Goal: Task Accomplishment & Management: Use online tool/utility

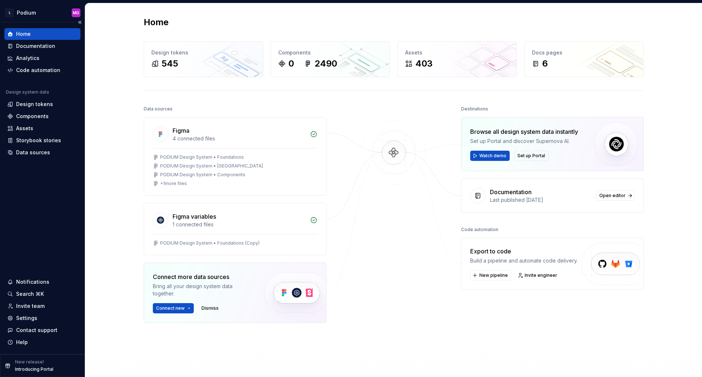
click at [41, 370] on p "Introducing Portal" at bounding box center [34, 369] width 38 height 6
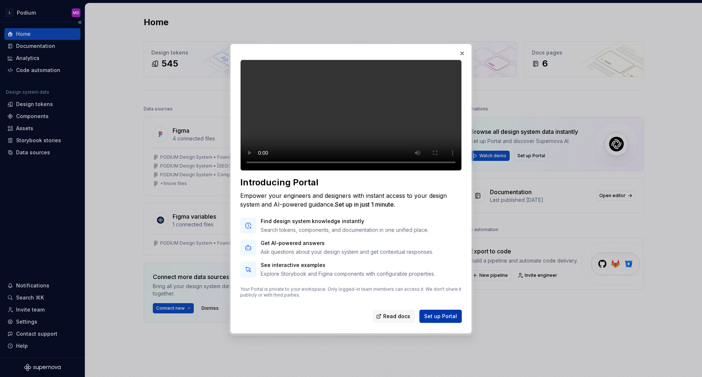
click at [453, 323] on button "Set up Portal" at bounding box center [440, 316] width 42 height 13
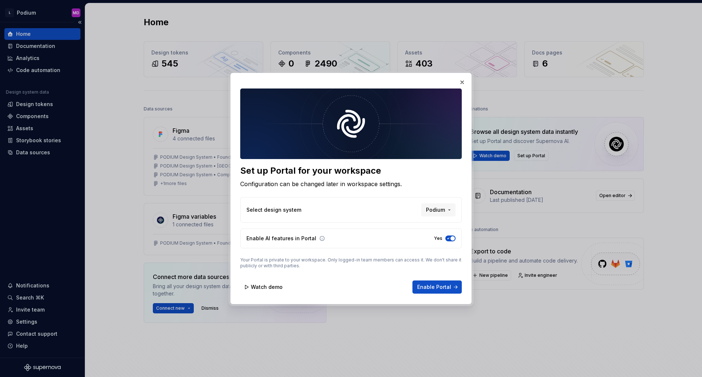
click at [440, 202] on div "Select design system Podium" at bounding box center [350, 210] width 221 height 26
click at [440, 207] on span "Podium" at bounding box center [435, 209] width 19 height 7
click at [439, 207] on div "Set up Portal for your workspace Configuration can be changed later in workspac…" at bounding box center [351, 188] width 702 height 377
click at [443, 288] on span "Enable Portal" at bounding box center [434, 286] width 34 height 7
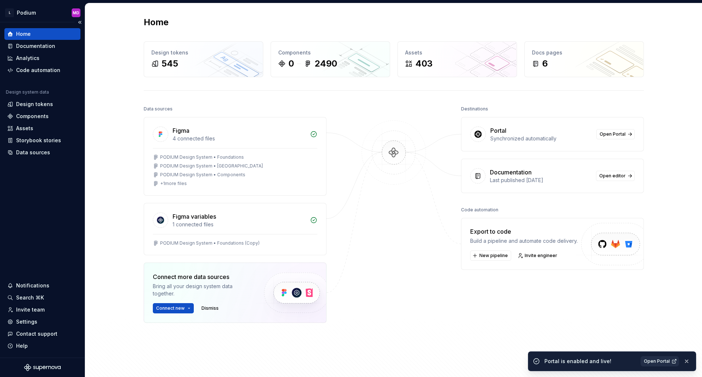
click at [648, 363] on span "Open Portal" at bounding box center [657, 361] width 26 height 6
click at [501, 352] on div "Destinations Portal Synchronized automatically Open Portal Documentation Last p…" at bounding box center [552, 231] width 183 height 255
click at [24, 12] on html "L Podium MD Home Documentation Analytics Code automation Design system data Des…" at bounding box center [351, 188] width 702 height 377
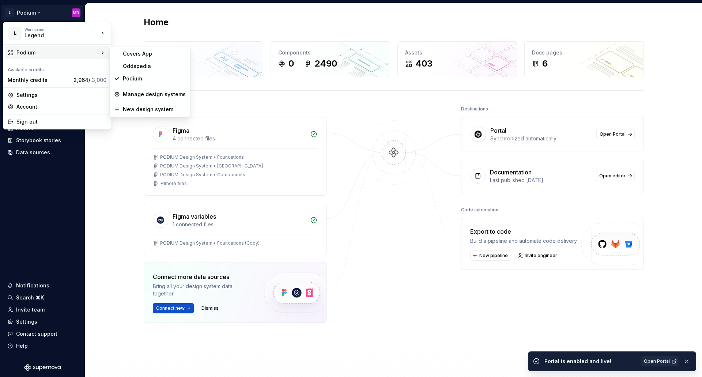
click at [56, 56] on div "Podium" at bounding box center [57, 52] width 83 height 7
click at [145, 63] on div "Oddspedia" at bounding box center [154, 66] width 63 height 7
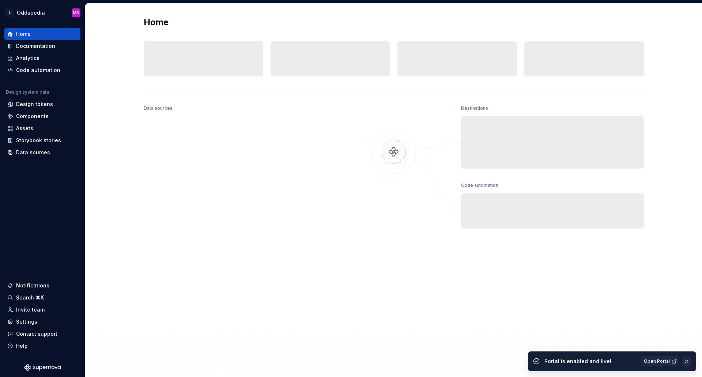
click at [687, 361] on button "button" at bounding box center [687, 361] width 10 height 10
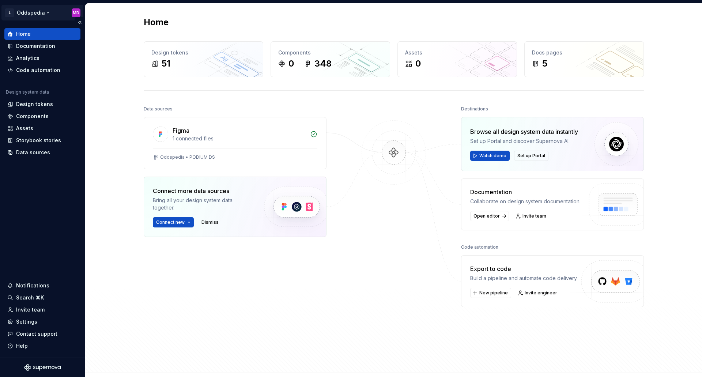
click at [34, 10] on html "L Oddspedia MD Home Documentation Analytics Code automation Design system data …" at bounding box center [351, 188] width 702 height 377
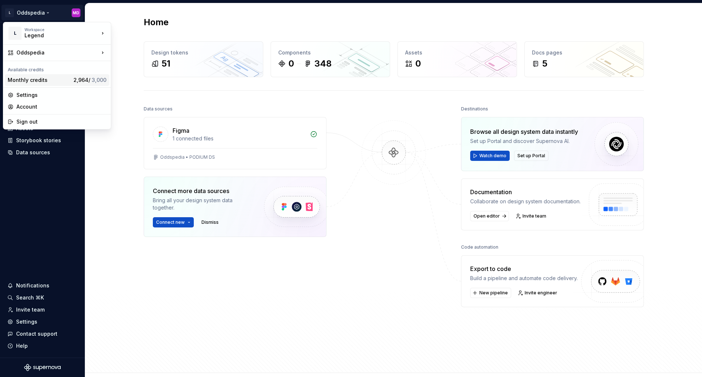
click at [20, 81] on div "Monthly credits" at bounding box center [39, 79] width 63 height 7
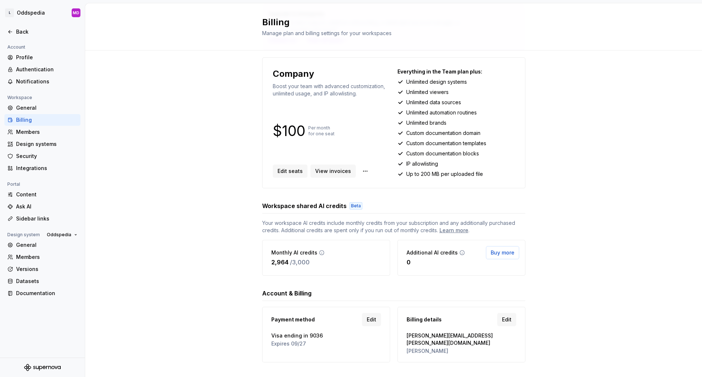
scroll to position [65, 0]
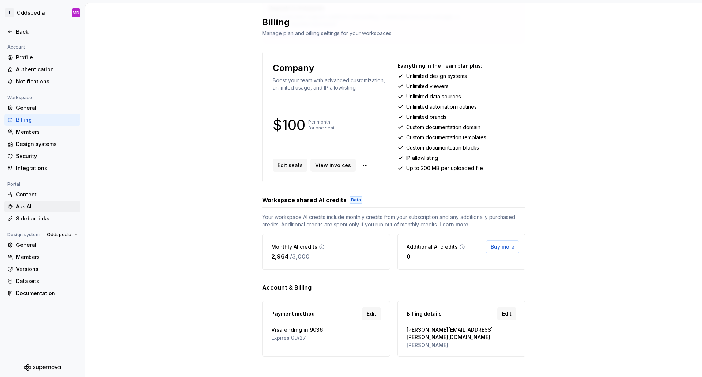
click at [19, 207] on div "Ask AI" at bounding box center [46, 206] width 61 height 7
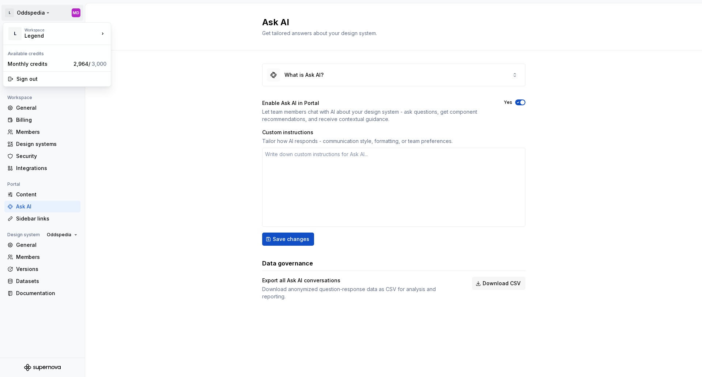
click at [34, 12] on html "L Oddspedia MD Back Account Profile Authentication Notifications Workspace Gene…" at bounding box center [351, 188] width 702 height 377
type textarea "*"
click at [149, 156] on html "L Oddspedia MD Back Account Profile Authentication Notifications Workspace Gene…" at bounding box center [351, 188] width 702 height 377
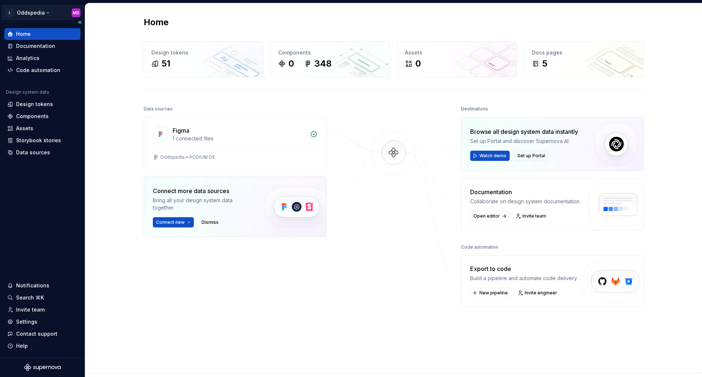
click at [39, 15] on html "L Oddspedia MD Home Documentation Analytics Code automation Design system data …" at bounding box center [351, 188] width 702 height 377
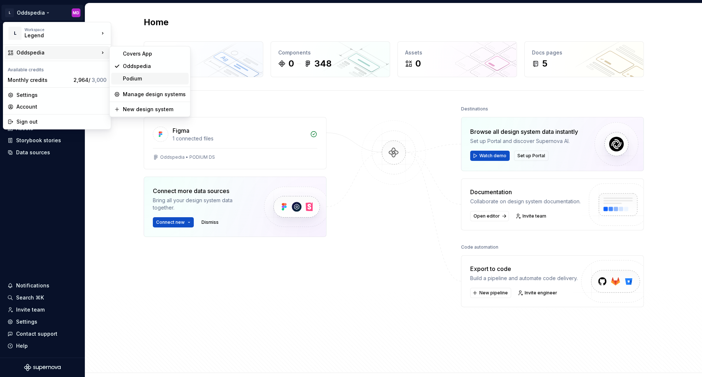
click at [130, 79] on div "Podium" at bounding box center [154, 78] width 63 height 7
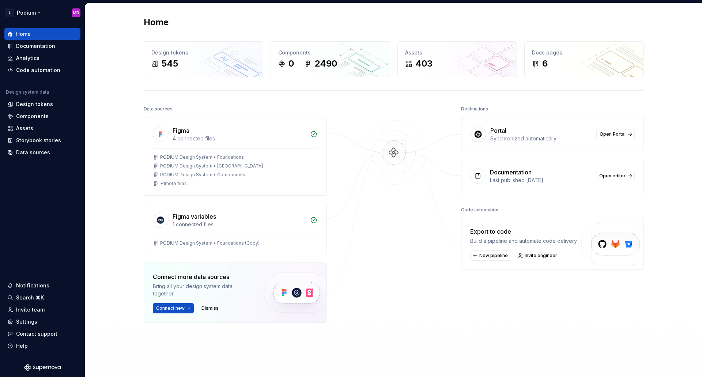
click at [34, 15] on html "L Podium MD Home Documentation Analytics Code automation Design system data Des…" at bounding box center [351, 188] width 702 height 377
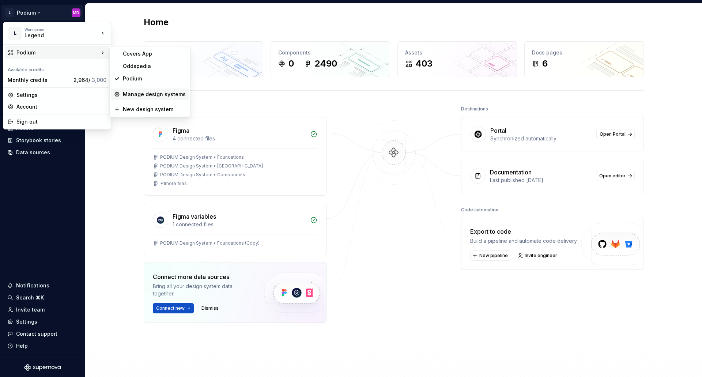
click at [137, 96] on div "Manage design systems" at bounding box center [154, 94] width 63 height 7
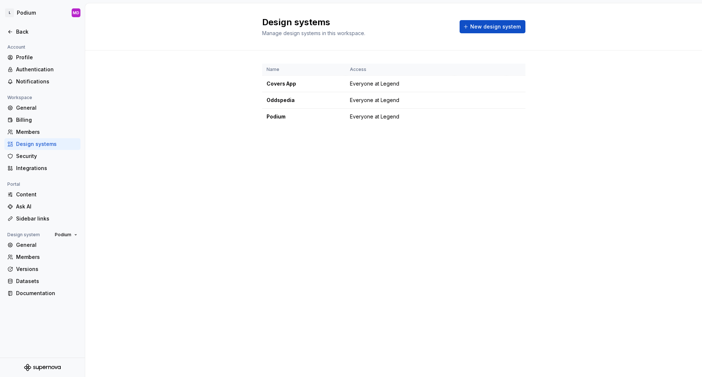
click at [137, 96] on div "Name Access Covers App Everyone at Legend Oddspedia Everyone at Legend Podium E…" at bounding box center [393, 101] width 617 height 102
click at [40, 168] on div "Integrations" at bounding box center [46, 167] width 61 height 7
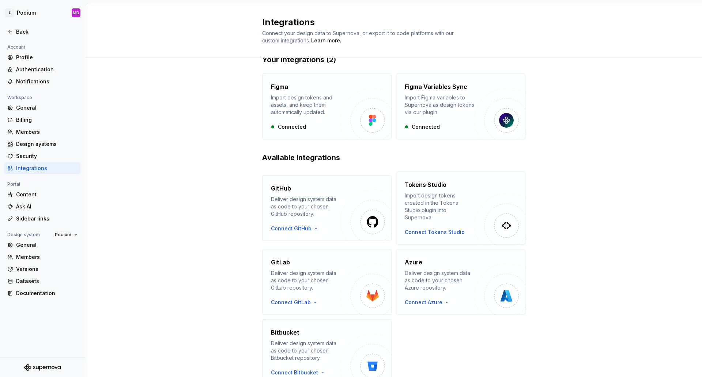
scroll to position [45, 0]
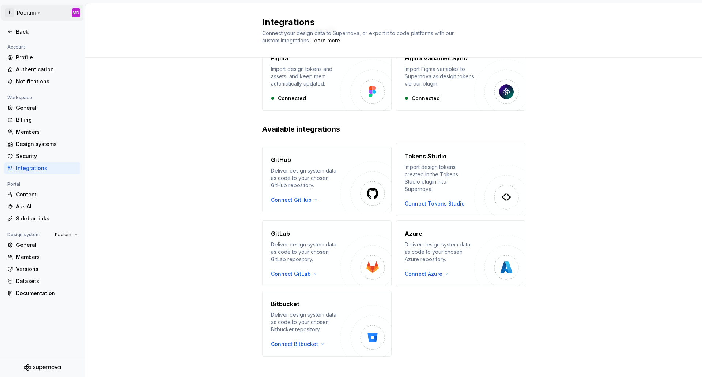
click at [37, 15] on html "L Podium MD Back Account Profile Authentication Notifications Workspace General…" at bounding box center [351, 188] width 702 height 377
click at [148, 88] on html "L Podium MD Back Account Profile Authentication Notifications Workspace General…" at bounding box center [351, 188] width 702 height 377
click at [19, 33] on div "Back" at bounding box center [46, 31] width 61 height 7
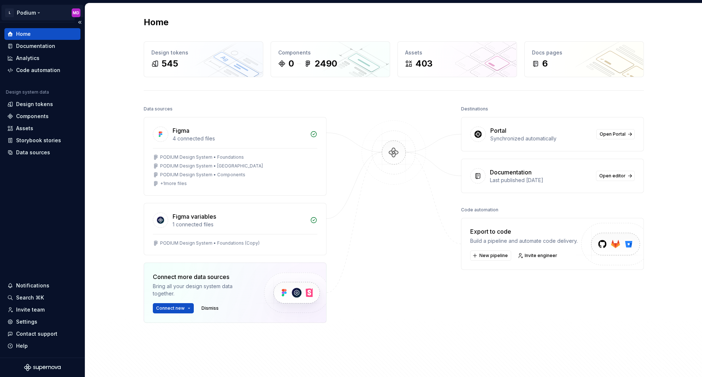
click at [38, 14] on html "L Podium MD Home Documentation Analytics Code automation Design system data Des…" at bounding box center [351, 188] width 702 height 377
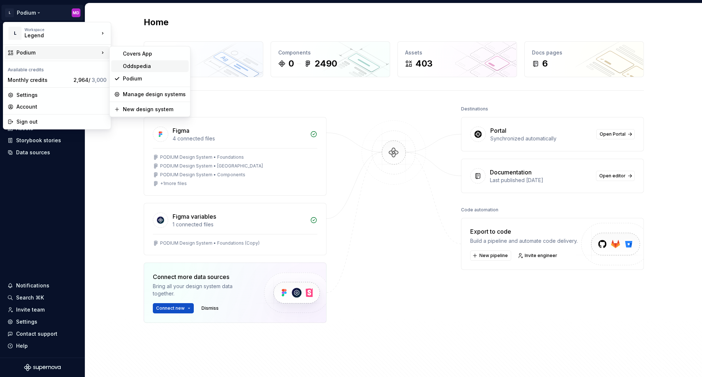
click at [132, 68] on div "Oddspedia" at bounding box center [154, 66] width 63 height 7
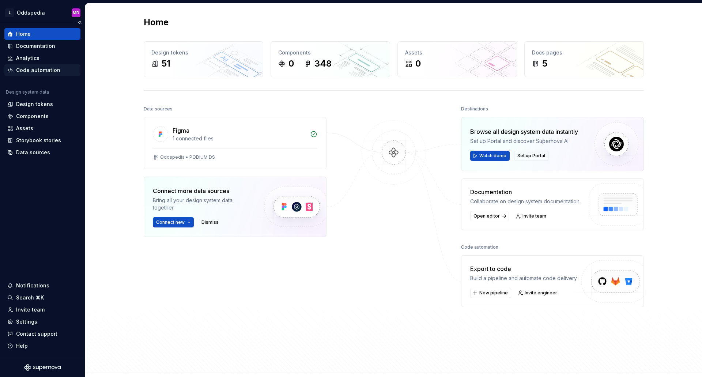
click at [53, 69] on div "Code automation" at bounding box center [38, 70] width 44 height 7
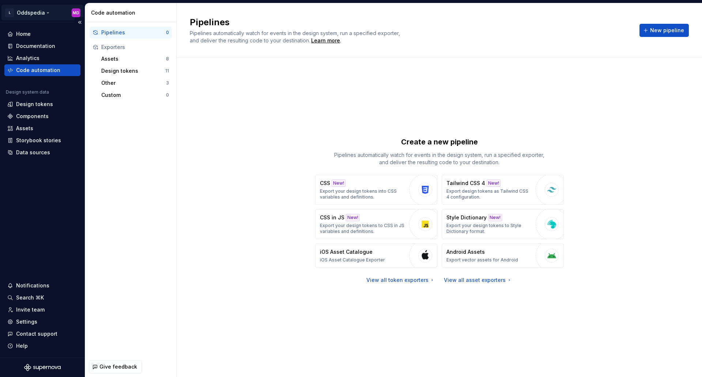
click at [48, 12] on html "L Oddspedia MD Home Documentation Analytics Code automation Design system data …" at bounding box center [351, 188] width 702 height 377
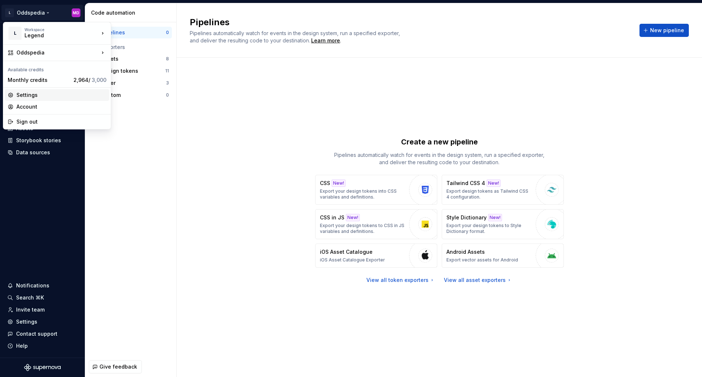
click at [30, 94] on div "Settings" at bounding box center [61, 94] width 90 height 7
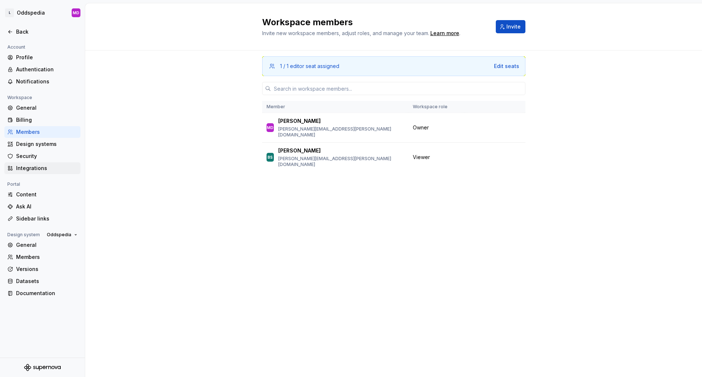
click at [27, 163] on div "Integrations" at bounding box center [42, 168] width 76 height 12
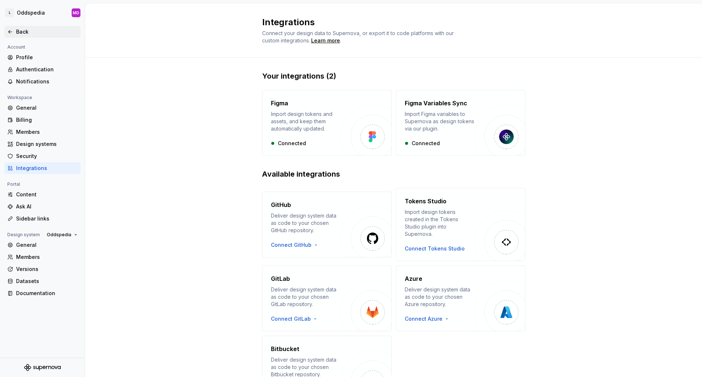
click at [13, 32] on icon at bounding box center [10, 32] width 6 height 6
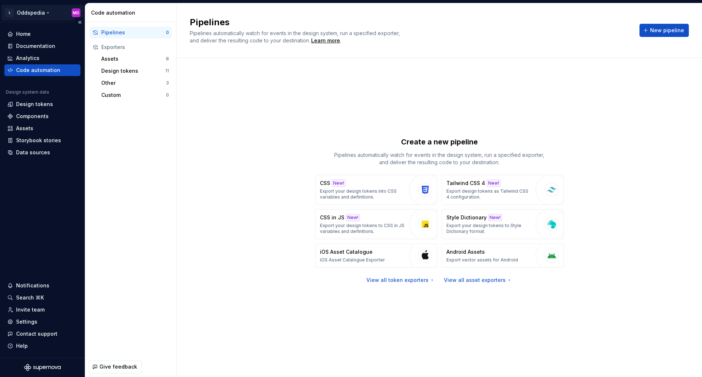
click at [44, 15] on html "L Oddspedia MD Home Documentation Analytics Code automation Design system data …" at bounding box center [351, 188] width 702 height 377
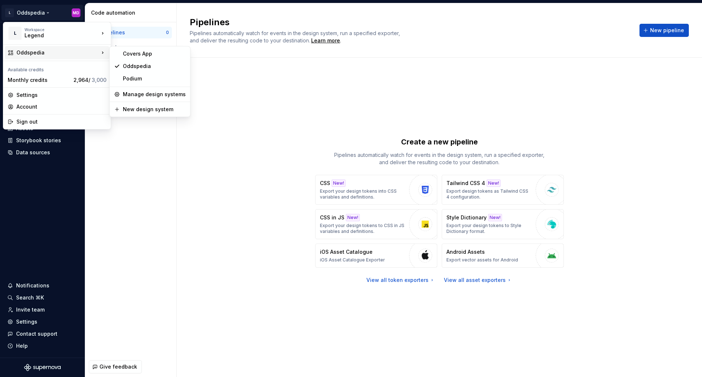
click at [47, 54] on div "Oddspedia" at bounding box center [57, 52] width 83 height 7
click at [130, 77] on div "Podium" at bounding box center [154, 78] width 63 height 7
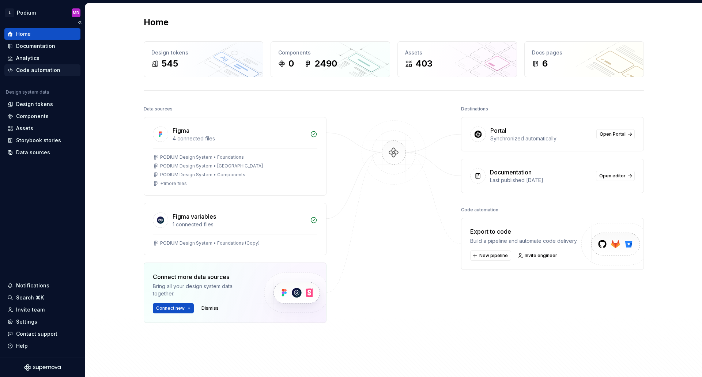
click at [42, 70] on div "Code automation" at bounding box center [38, 70] width 44 height 7
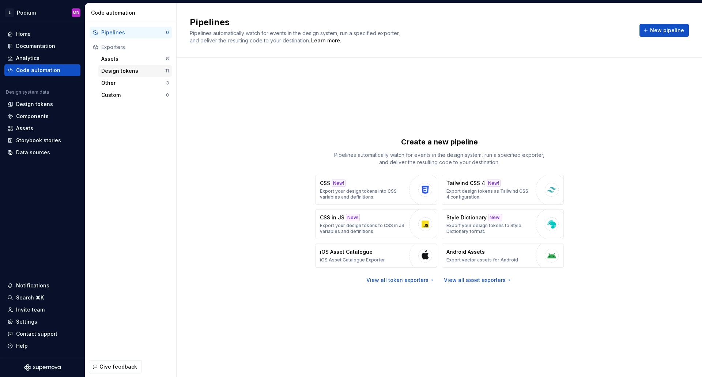
click at [126, 72] on div "Design tokens" at bounding box center [133, 70] width 64 height 7
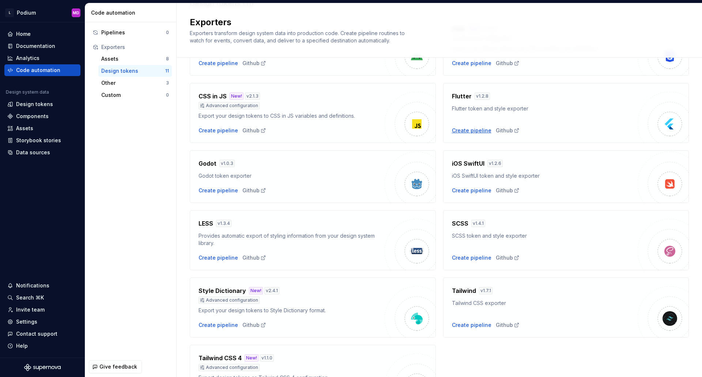
scroll to position [73, 0]
click at [37, 14] on html "L Podium MD Home Documentation Analytics Code automation Design system data Des…" at bounding box center [351, 188] width 702 height 377
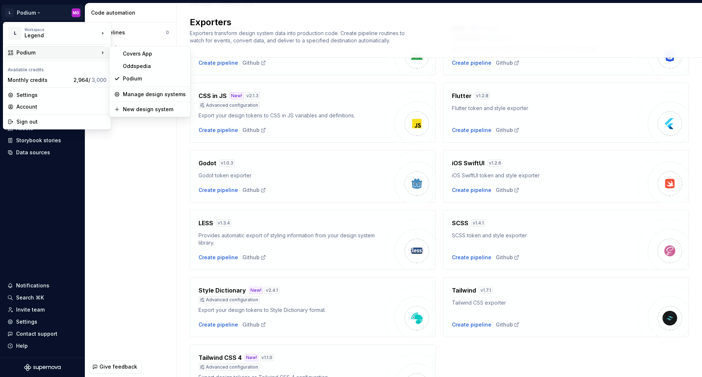
click at [58, 51] on div "Podium" at bounding box center [57, 52] width 83 height 7
click at [143, 66] on div "Oddspedia" at bounding box center [154, 66] width 63 height 7
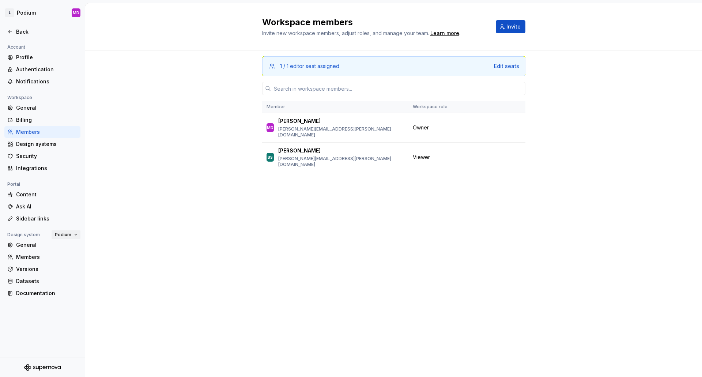
click at [69, 233] on span "Podium" at bounding box center [63, 235] width 16 height 6
click at [89, 260] on div "Oddspedia" at bounding box center [79, 259] width 28 height 7
click at [31, 193] on div "Content" at bounding box center [46, 194] width 61 height 7
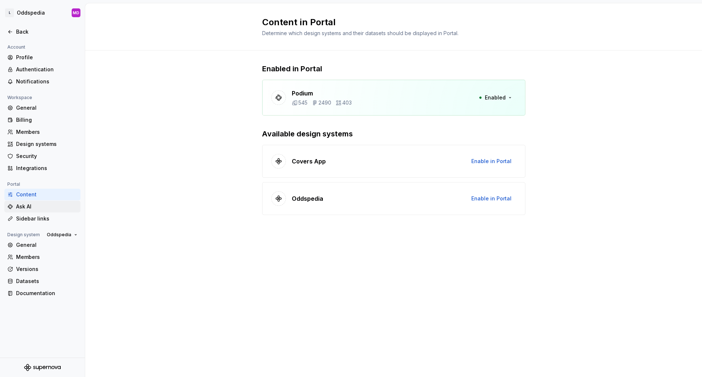
click at [42, 209] on div "Ask AI" at bounding box center [46, 206] width 61 height 7
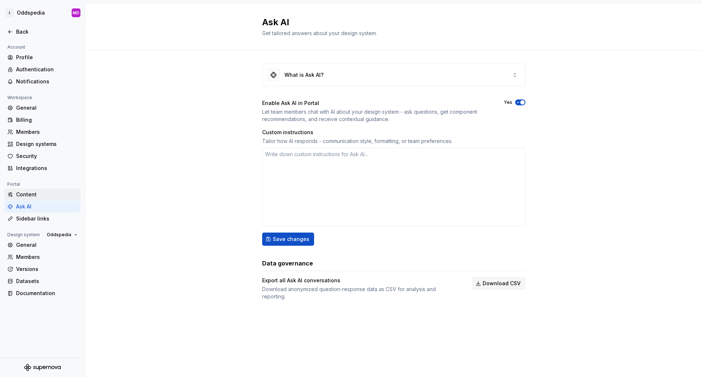
click at [33, 196] on div "Content" at bounding box center [46, 194] width 61 height 7
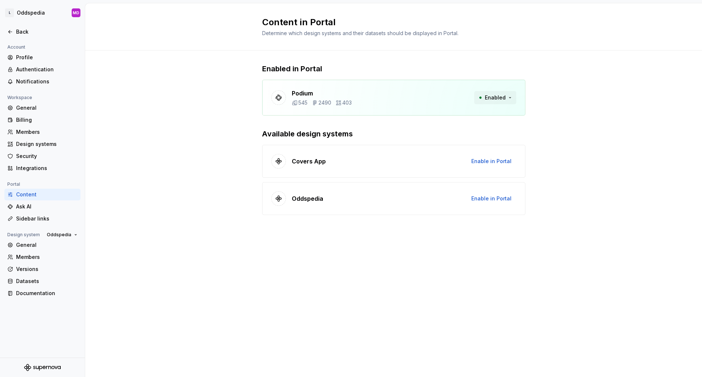
click at [506, 98] on button "Enabled" at bounding box center [495, 97] width 42 height 13
click at [615, 188] on div "Enabled in Portal Podium 545 2490 403 Enabled Available design systems Covers A…" at bounding box center [393, 146] width 617 height 192
click at [170, 189] on div "Enabled in Portal Podium 545 2490 403 Enabled Available design systems Covers A…" at bounding box center [393, 146] width 617 height 192
click at [279, 101] on icon at bounding box center [278, 97] width 7 height 7
click at [303, 93] on p "Podium" at bounding box center [322, 93] width 60 height 9
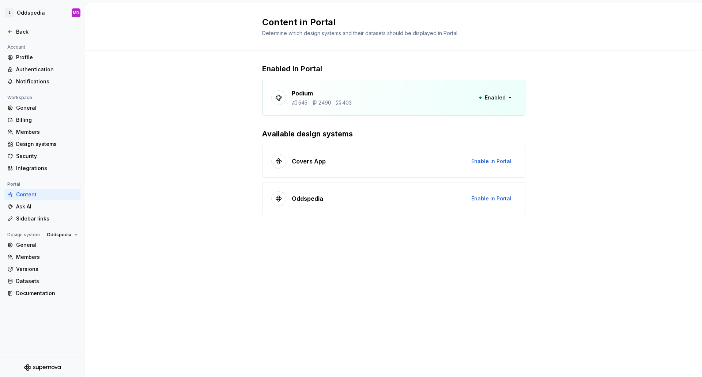
click at [241, 284] on div "Content in Portal Determine which design systems and their datasets should be d…" at bounding box center [393, 190] width 617 height 374
click at [313, 97] on p "Podium" at bounding box center [322, 93] width 60 height 9
click at [46, 12] on html "L Oddspedia MD Back Account Profile Authentication Notifications Workspace Gene…" at bounding box center [351, 188] width 702 height 377
click at [31, 11] on html "L Oddspedia MD Back Account Profile Authentication Notifications Workspace Gene…" at bounding box center [351, 188] width 702 height 377
click at [17, 30] on div "Back" at bounding box center [46, 31] width 61 height 7
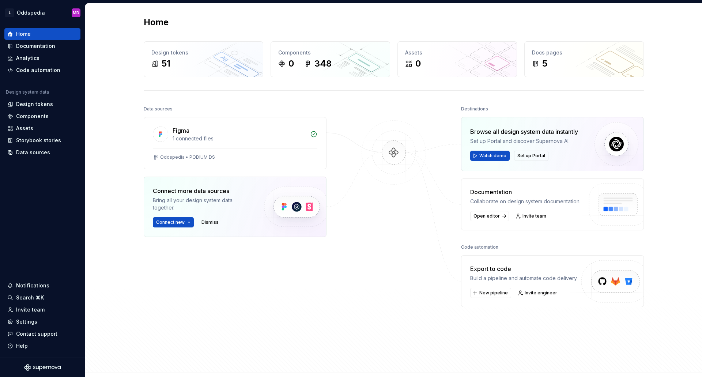
click at [351, 309] on div "Data sources Figma 1 connected files Oddspedia • PODIUM DS Connect more data so…" at bounding box center [394, 231] width 500 height 255
click at [41, 13] on html "L Oddspedia MD Home Documentation Analytics Code automation Design system data …" at bounding box center [351, 188] width 702 height 377
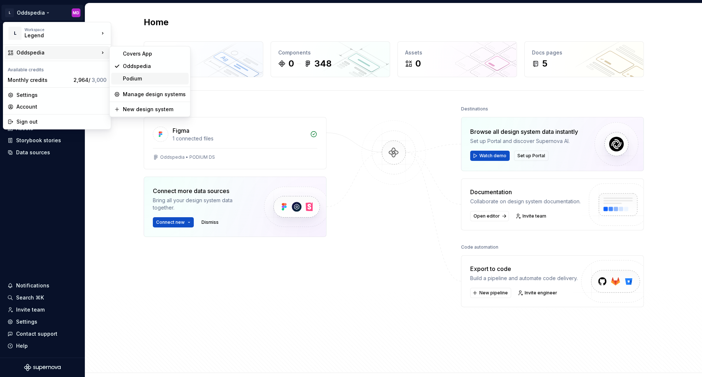
click at [138, 76] on div "Podium" at bounding box center [154, 78] width 63 height 7
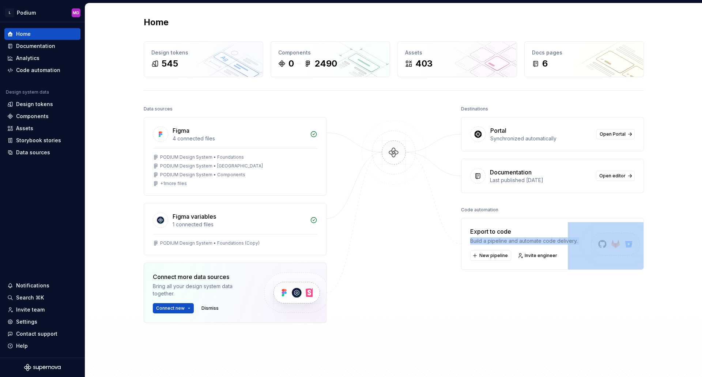
drag, startPoint x: 469, startPoint y: 240, endPoint x: 575, endPoint y: 246, distance: 106.2
click at [575, 246] on div "Export to code Build a pipeline and automate code delivery. New pipeline Invite…" at bounding box center [552, 244] width 183 height 52
click at [469, 318] on div "Destinations Portal Synchronized automatically Open Portal Documentation Last p…" at bounding box center [552, 231] width 183 height 255
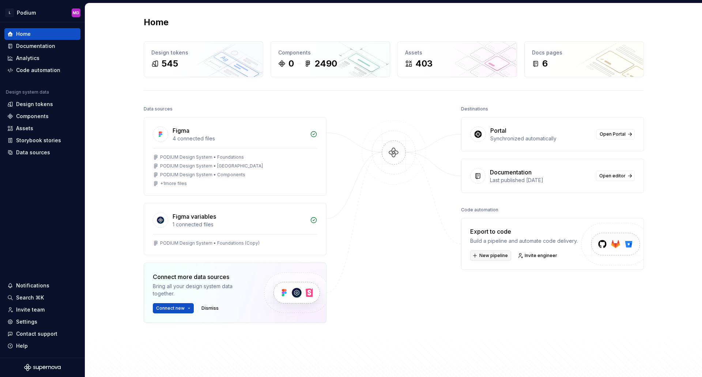
click at [488, 253] on span "New pipeline" at bounding box center [493, 256] width 29 height 6
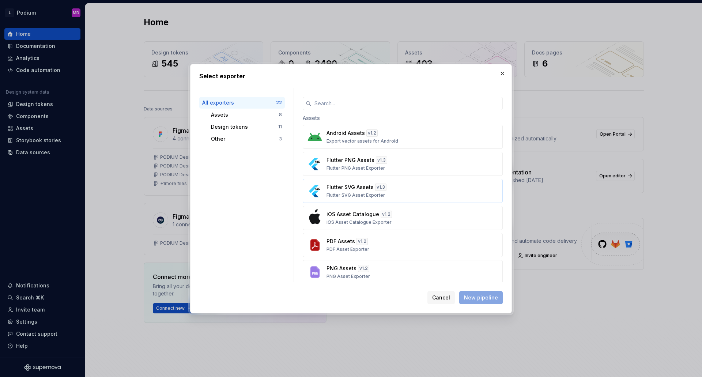
scroll to position [37, 0]
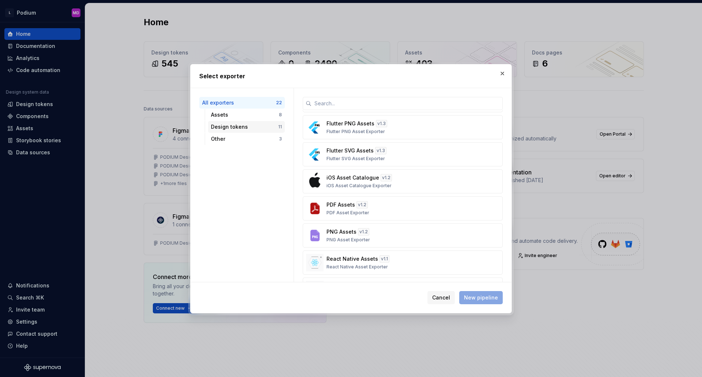
click at [232, 126] on div "Design tokens" at bounding box center [244, 126] width 67 height 7
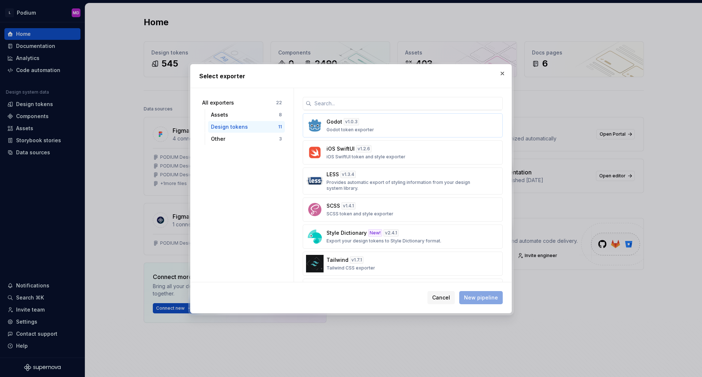
scroll to position [110, 0]
click at [429, 239] on p "Export your design tokens to Style Dictionary format." at bounding box center [383, 239] width 115 height 6
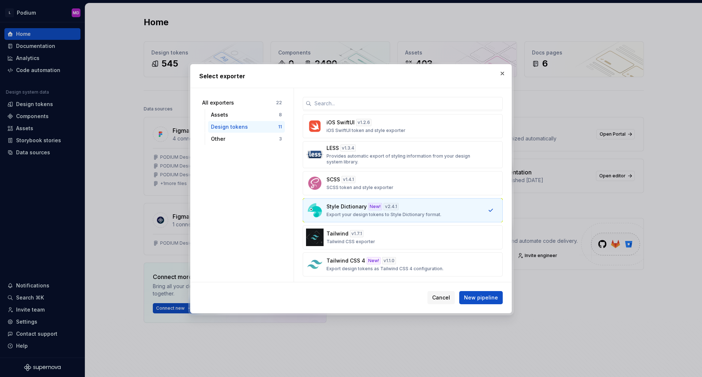
scroll to position [137, 0]
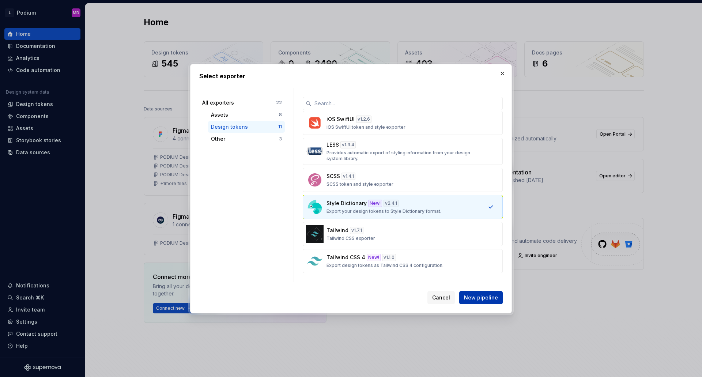
click at [488, 299] on span "New pipeline" at bounding box center [481, 297] width 34 height 7
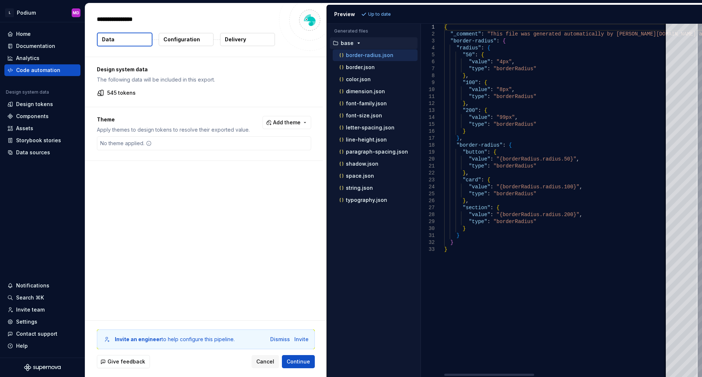
type textarea "*"
click at [290, 121] on span "Add theme" at bounding box center [286, 122] width 27 height 7
click at [234, 148] on span "COVERS" at bounding box center [267, 152] width 84 height 12
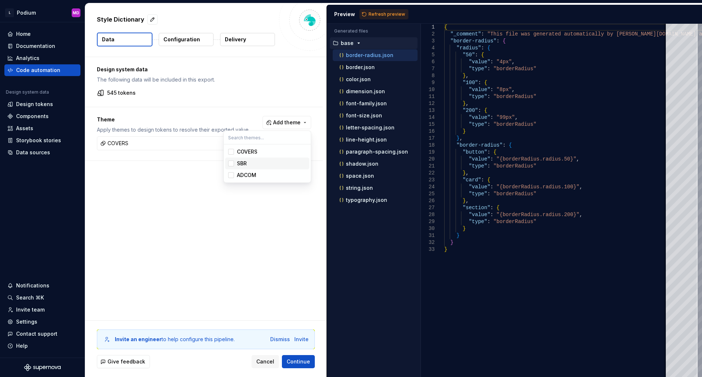
drag, startPoint x: 233, startPoint y: 166, endPoint x: 232, endPoint y: 170, distance: 4.1
click at [232, 166] on div "Suggestions" at bounding box center [231, 163] width 6 height 6
click at [229, 179] on span "ADCOM" at bounding box center [267, 175] width 84 height 12
click at [207, 234] on html "L Podium MD Home Documentation Analytics Code automation Design system data Des…" at bounding box center [351, 188] width 702 height 377
click at [188, 39] on p "Configuration" at bounding box center [181, 39] width 37 height 7
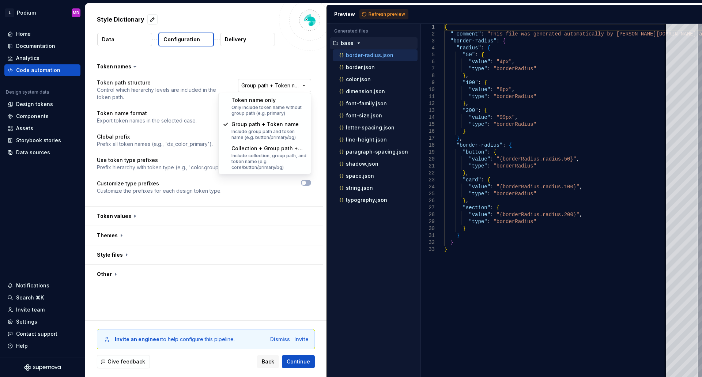
click at [266, 85] on html "**********" at bounding box center [351, 188] width 702 height 377
select select "********"
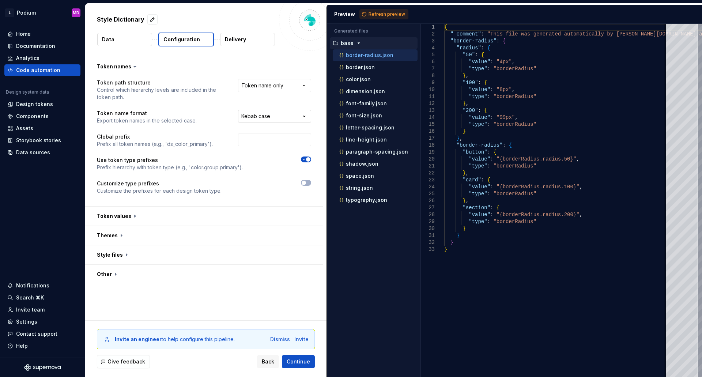
click at [260, 118] on html "**********" at bounding box center [351, 188] width 702 height 377
click at [126, 216] on button "button" at bounding box center [204, 216] width 238 height 19
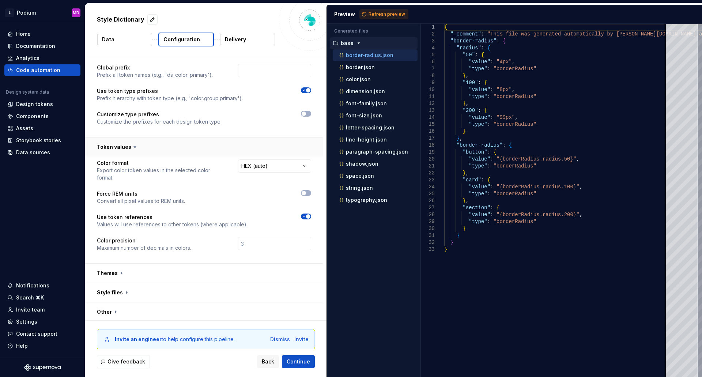
scroll to position [71, 0]
click at [309, 190] on button "button" at bounding box center [306, 192] width 10 height 6
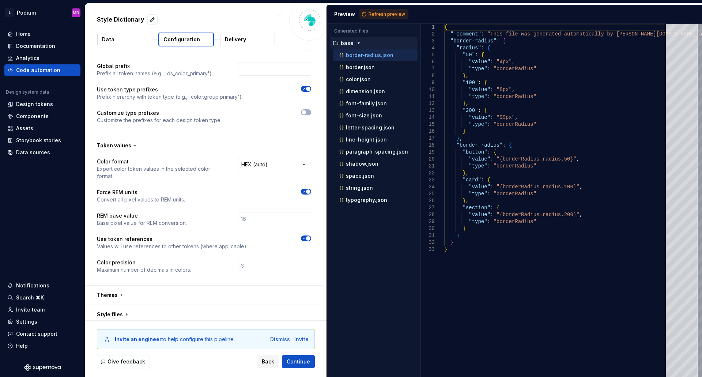
scroll to position [94, 0]
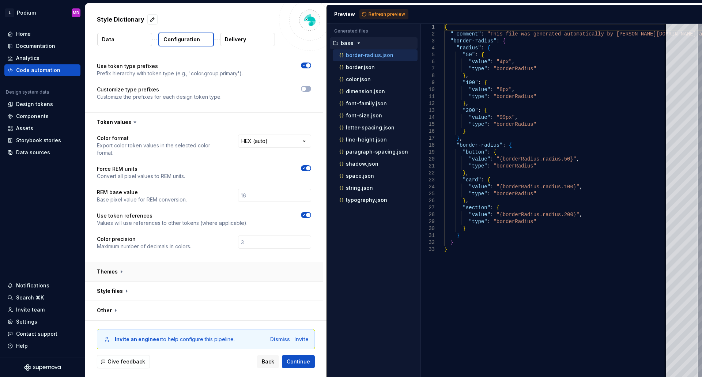
click at [114, 272] on button "button" at bounding box center [204, 271] width 238 height 19
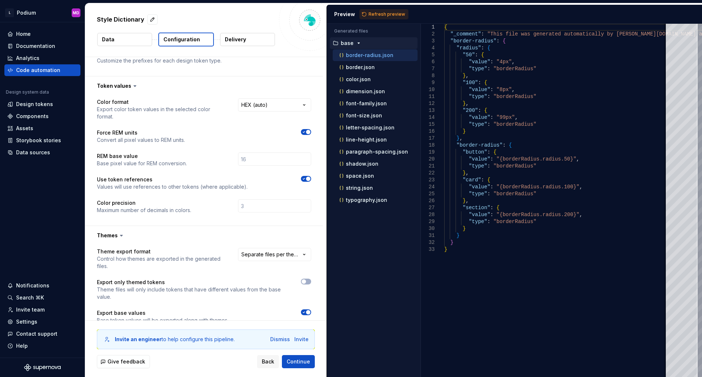
scroll to position [130, 0]
click at [265, 255] on html "**********" at bounding box center [351, 188] width 702 height 377
click at [196, 236] on html "**********" at bounding box center [351, 188] width 702 height 377
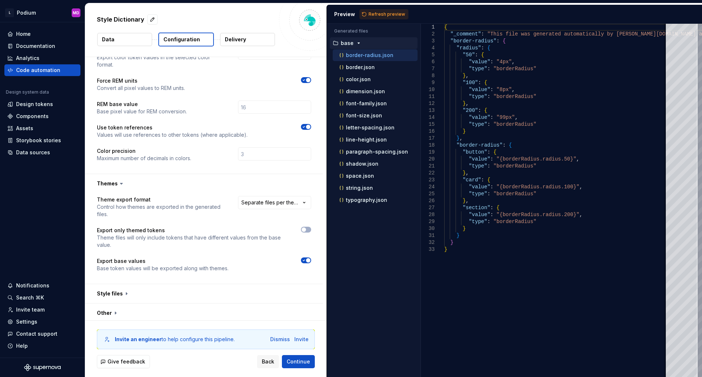
scroll to position [185, 0]
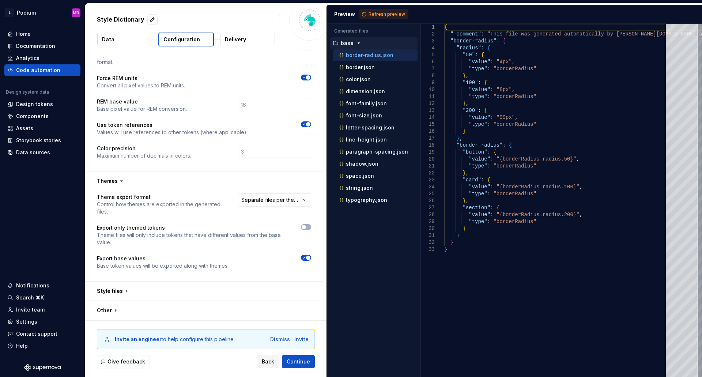
click at [308, 256] on span "button" at bounding box center [308, 257] width 4 height 4
click at [308, 256] on button "button" at bounding box center [306, 258] width 10 height 6
click at [304, 262] on div at bounding box center [276, 262] width 69 height 15
click at [304, 255] on button "button" at bounding box center [306, 258] width 10 height 6
click at [117, 291] on button "button" at bounding box center [204, 290] width 238 height 19
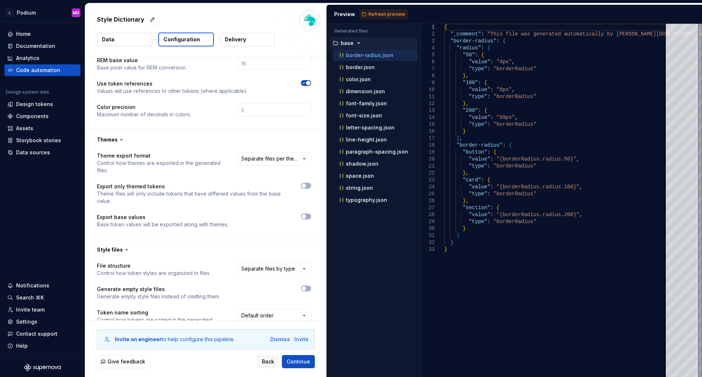
scroll to position [258, 0]
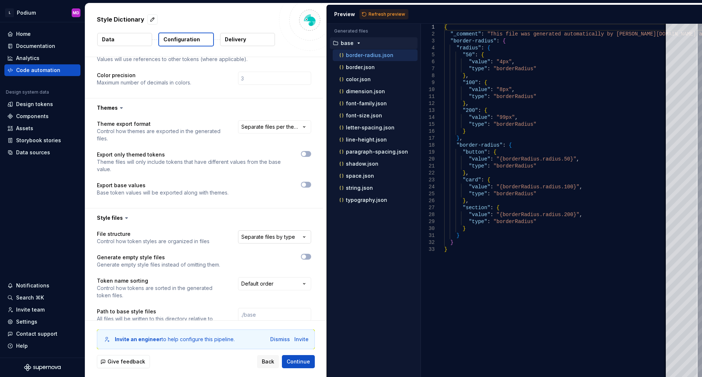
click at [262, 237] on html "**********" at bounding box center [351, 188] width 702 height 377
click at [189, 215] on html "**********" at bounding box center [351, 188] width 702 height 377
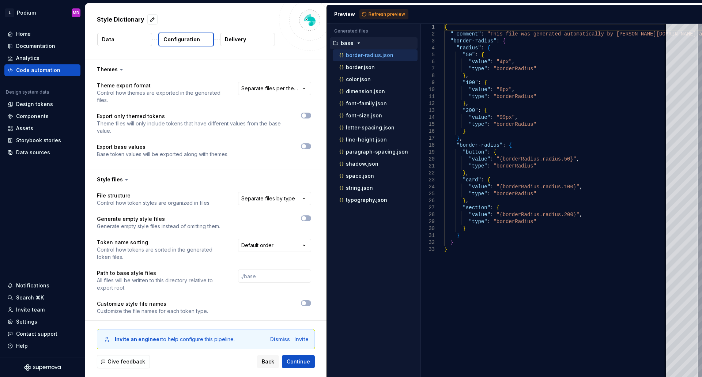
scroll to position [322, 0]
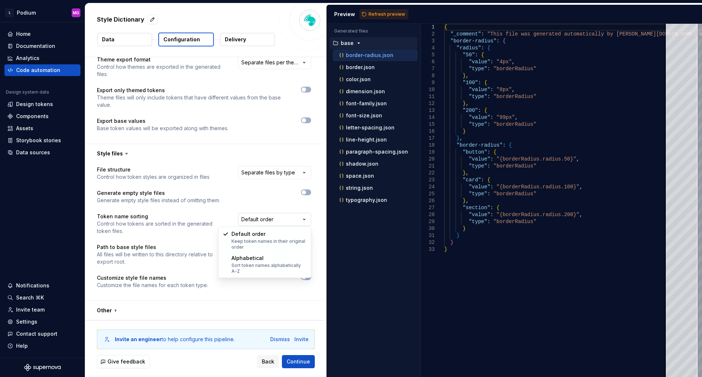
click at [290, 223] on html "**********" at bounding box center [351, 188] width 702 height 377
select select "**********"
click at [387, 14] on span "Refresh preview" at bounding box center [386, 14] width 37 height 6
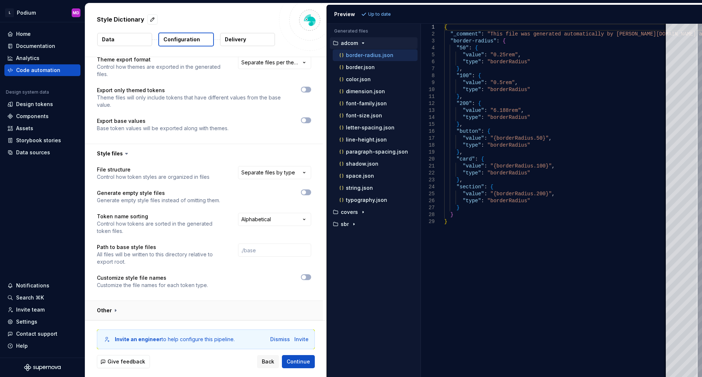
click at [114, 311] on button "button" at bounding box center [204, 310] width 238 height 19
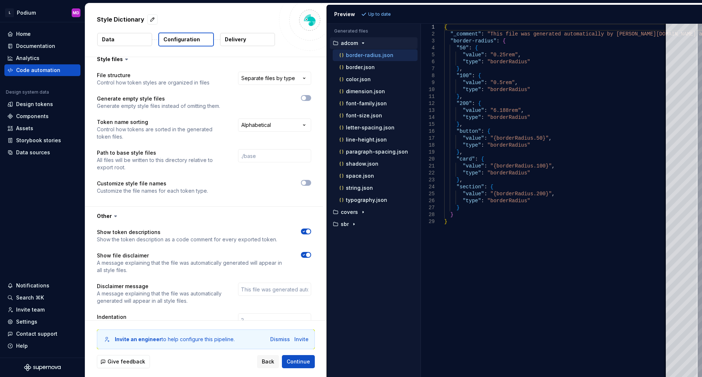
scroll to position [443, 0]
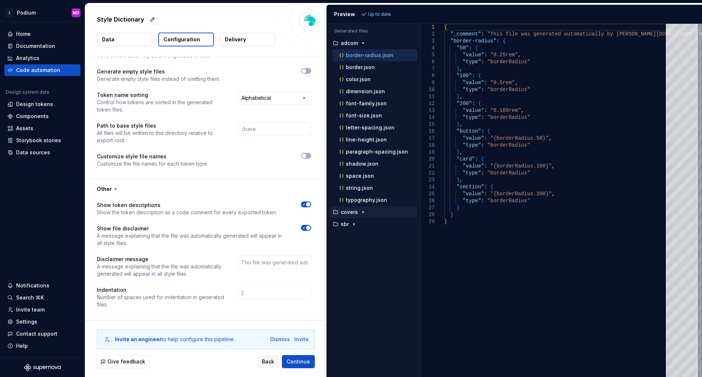
click at [363, 210] on icon "button" at bounding box center [363, 212] width 6 height 6
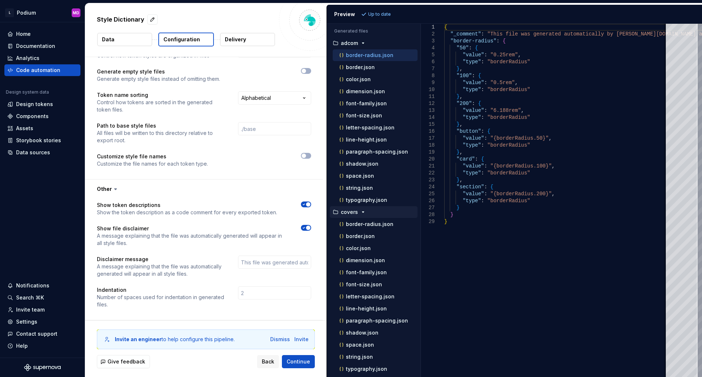
click at [363, 210] on icon "button" at bounding box center [363, 212] width 6 height 6
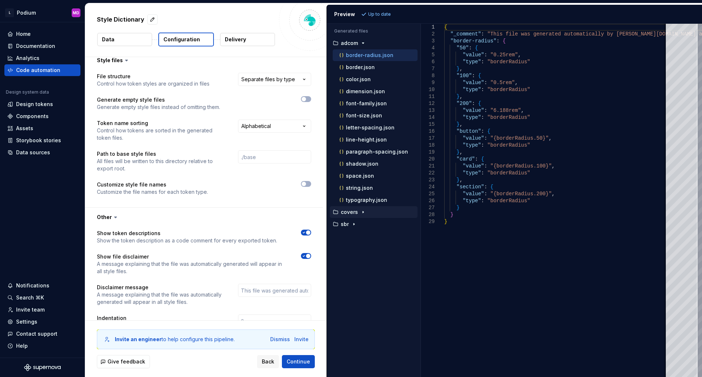
scroll to position [407, 0]
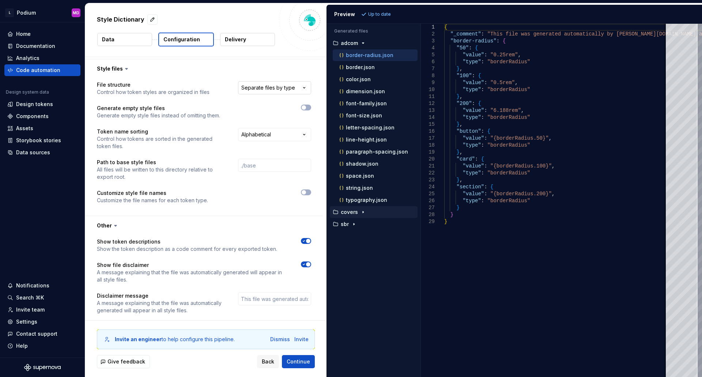
click at [283, 91] on html "**********" at bounding box center [351, 188] width 702 height 377
select select "**********"
click at [381, 15] on span "Refresh preview" at bounding box center [386, 14] width 37 height 6
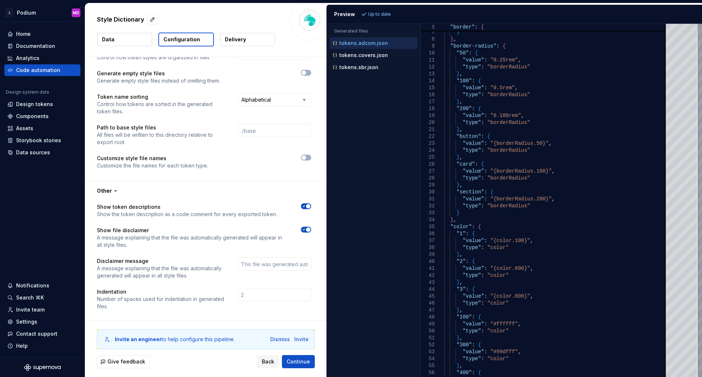
scroll to position [443, 0]
click at [309, 155] on button "button" at bounding box center [306, 156] width 10 height 6
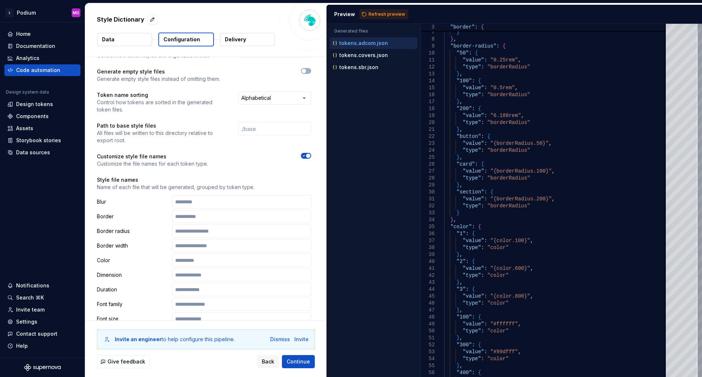
click at [302, 158] on icon "button" at bounding box center [304, 156] width 6 height 4
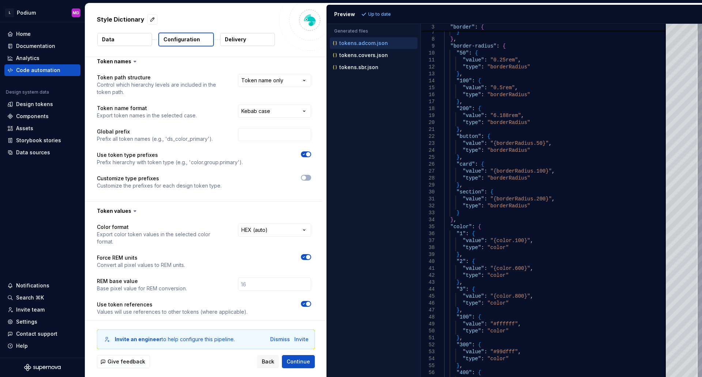
scroll to position [5, 0]
click at [306, 154] on icon "button" at bounding box center [304, 154] width 6 height 4
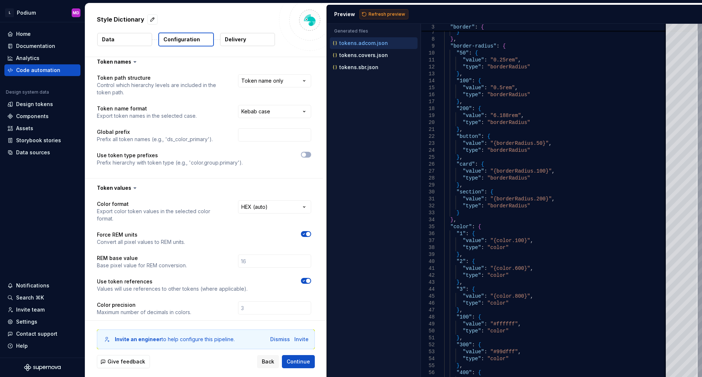
click at [399, 13] on span "Refresh preview" at bounding box center [386, 14] width 37 height 6
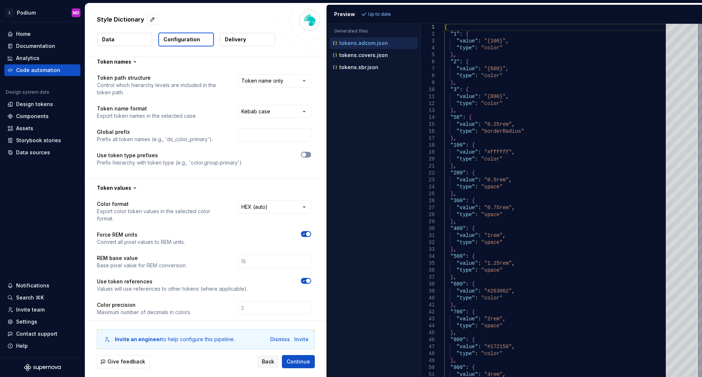
click at [302, 155] on span "button" at bounding box center [304, 154] width 4 height 4
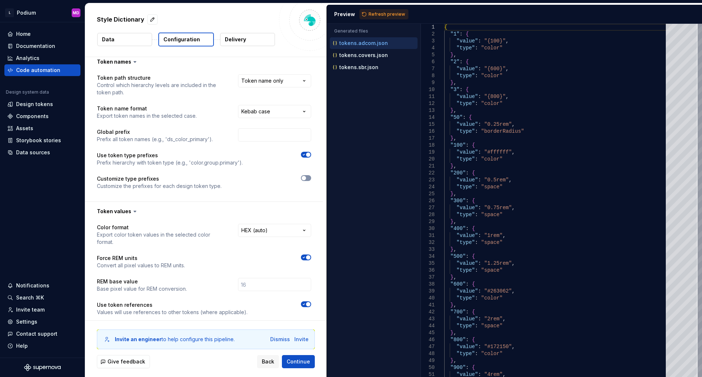
click at [307, 177] on button "button" at bounding box center [306, 178] width 10 height 6
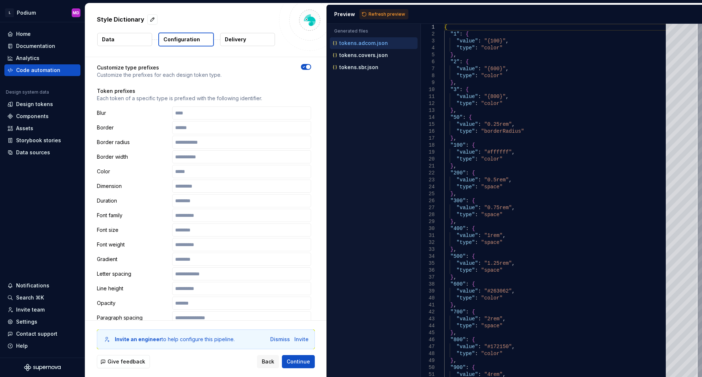
scroll to position [114, 0]
click at [385, 14] on span "Refresh preview" at bounding box center [386, 14] width 37 height 6
type textarea "**********"
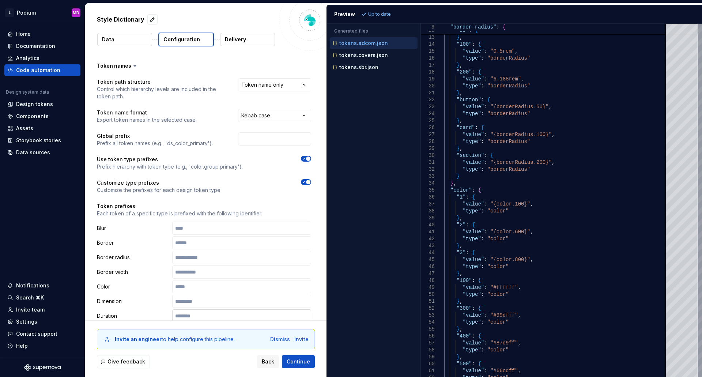
scroll to position [0, 0]
click at [279, 78] on div "**********" at bounding box center [204, 337] width 238 height 522
click at [279, 88] on html "**********" at bounding box center [351, 188] width 702 height 377
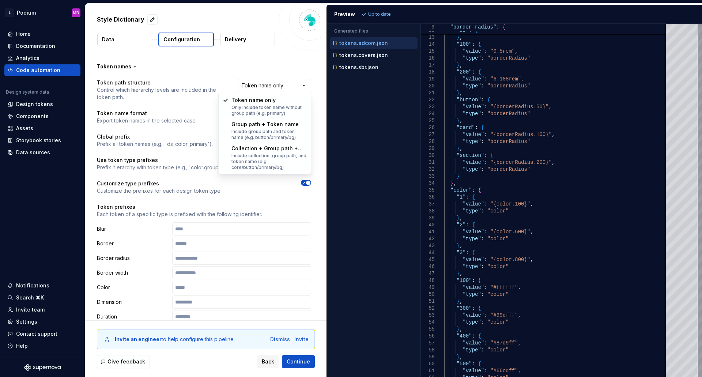
select select "**********"
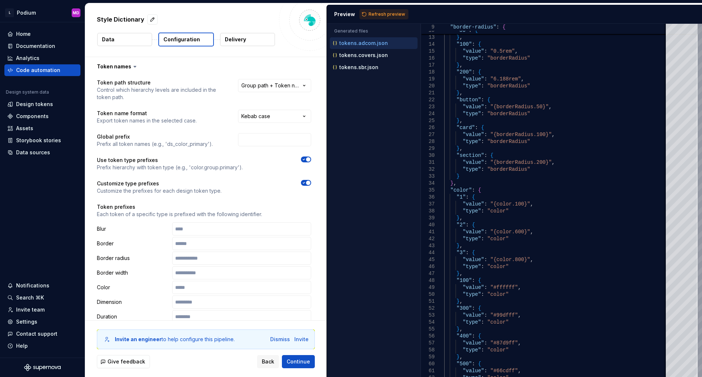
click at [306, 182] on span "button" at bounding box center [308, 183] width 4 height 4
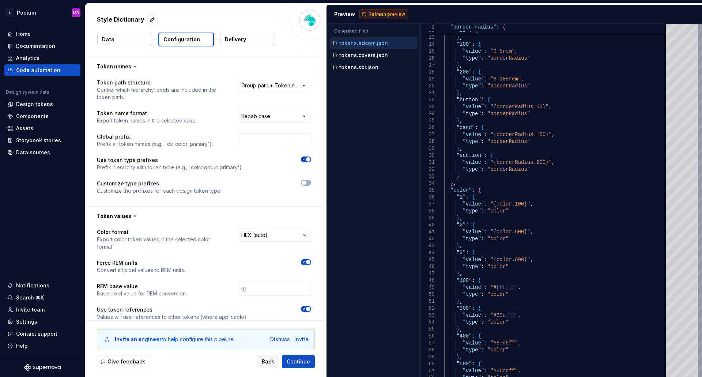
click at [387, 13] on span "Refresh preview" at bounding box center [386, 14] width 37 height 6
type textarea "**********"
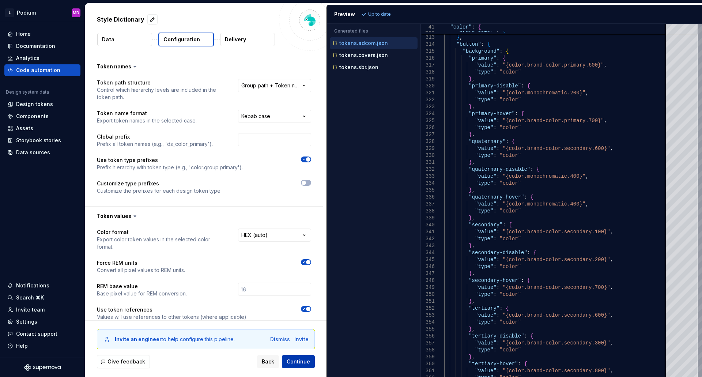
click at [297, 366] on button "Continue" at bounding box center [298, 361] width 33 height 13
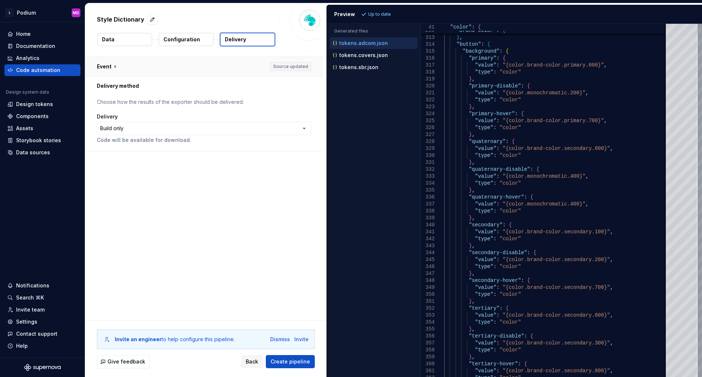
click at [109, 66] on button "button" at bounding box center [204, 66] width 238 height 19
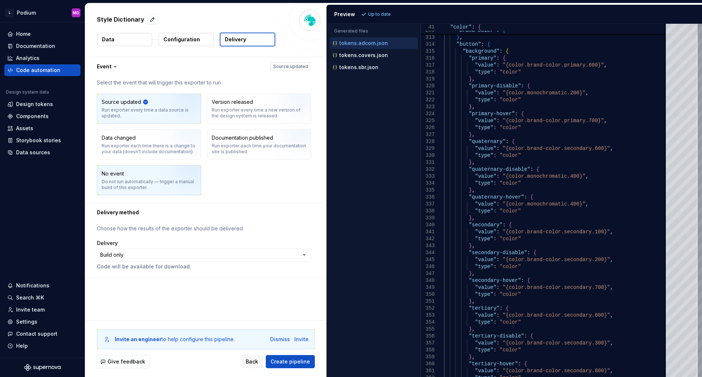
click at [125, 185] on div "Do not run automatically — trigger a manual build of this exporter." at bounding box center [149, 185] width 95 height 12
click at [159, 254] on html "**********" at bounding box center [351, 188] width 702 height 377
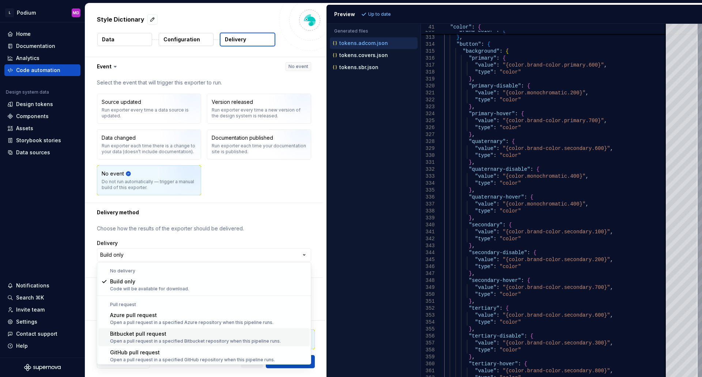
scroll to position [20, 0]
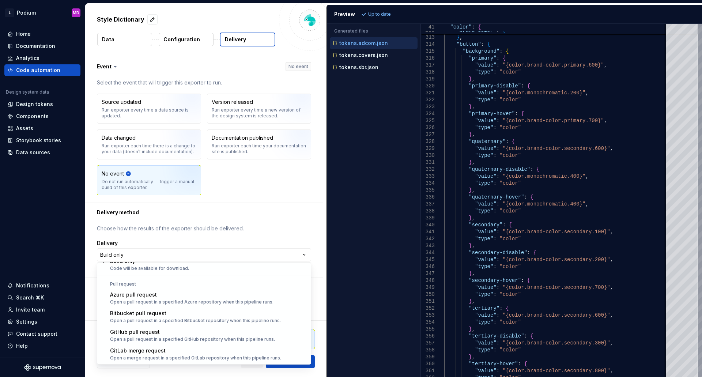
select select "******"
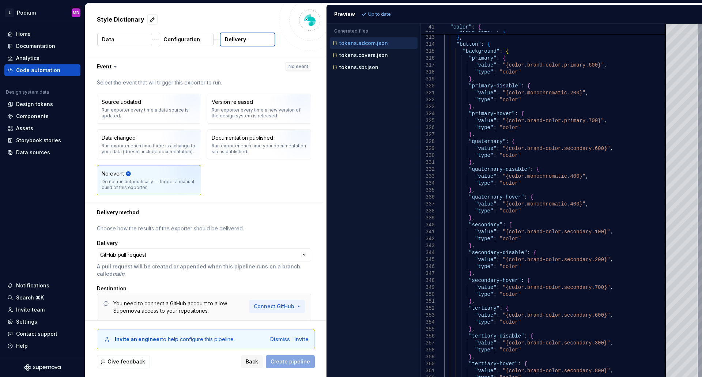
click at [296, 307] on html "**********" at bounding box center [351, 188] width 702 height 377
click at [313, 321] on span "Connect GitHub account" at bounding box center [301, 321] width 75 height 7
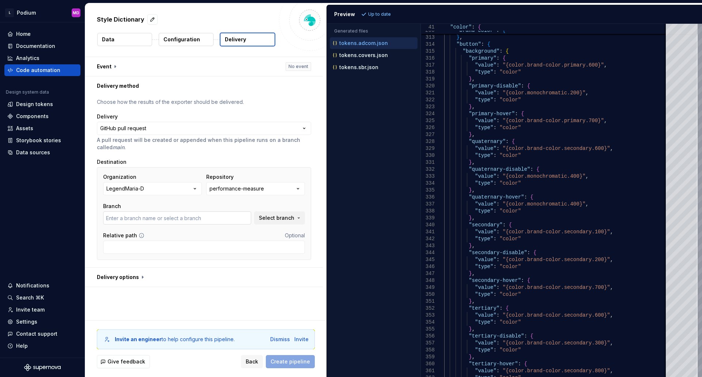
type input "master"
click at [170, 221] on input "master" at bounding box center [177, 217] width 148 height 13
click at [270, 217] on span "Select branch" at bounding box center [276, 217] width 35 height 7
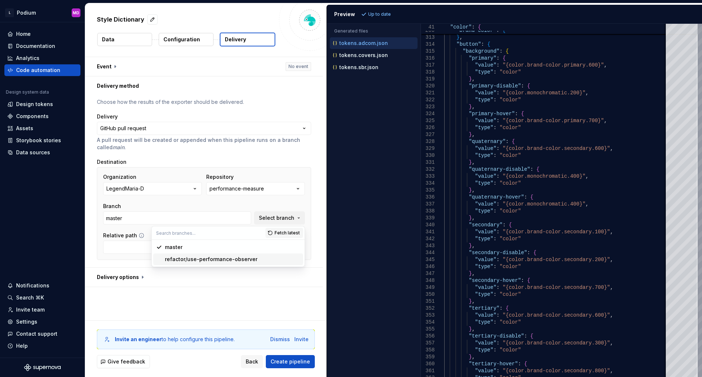
click at [186, 302] on div "**********" at bounding box center [205, 188] width 241 height 263
click at [254, 190] on div "performance-measure" at bounding box center [236, 188] width 54 height 7
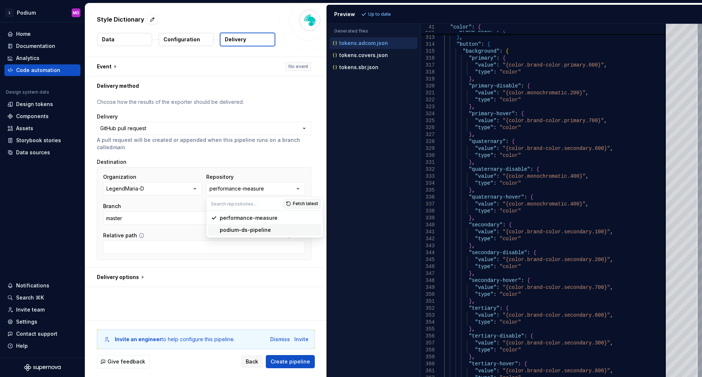
click at [257, 230] on div "podium-ds-pipeline" at bounding box center [245, 229] width 51 height 7
click at [289, 216] on span "Select branch" at bounding box center [276, 217] width 35 height 7
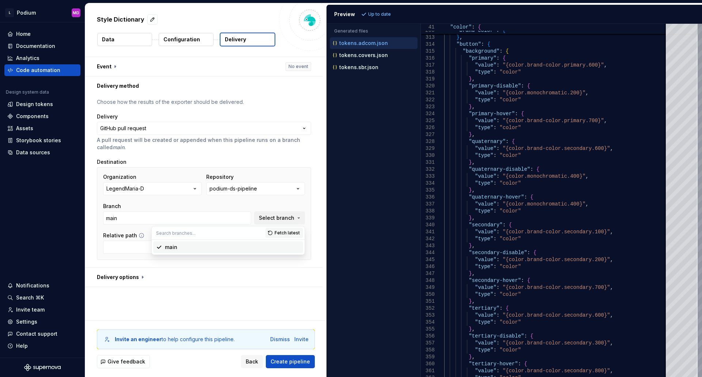
click at [260, 293] on div "**********" at bounding box center [205, 188] width 241 height 263
click at [289, 216] on span "Select branch" at bounding box center [276, 217] width 35 height 7
click at [290, 233] on span "Fetch latest" at bounding box center [286, 233] width 25 height 6
click at [239, 247] on div "feature/SP-000-supernova-pipeline" at bounding box center [211, 246] width 93 height 7
type input "feature/SP-000-supernova-pipeline"
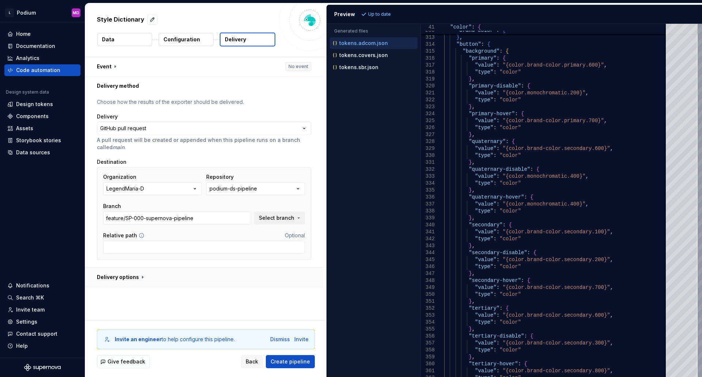
click at [134, 279] on button "button" at bounding box center [204, 277] width 238 height 19
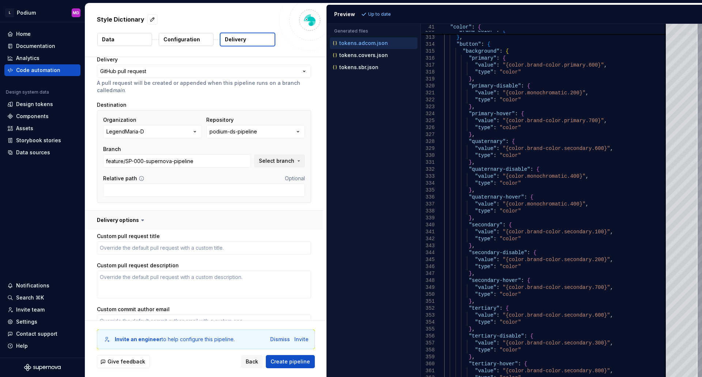
scroll to position [73, 0]
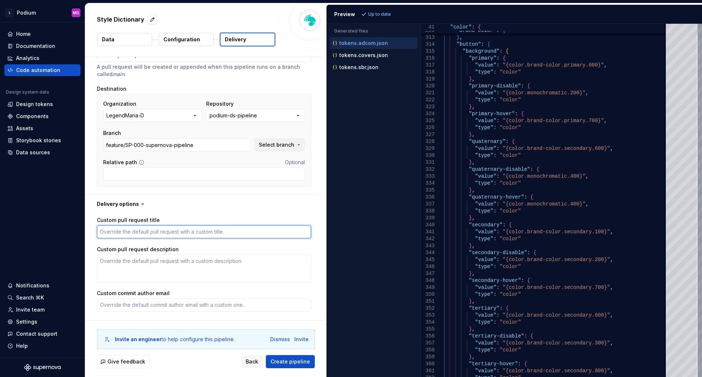
click at [149, 235] on textarea "Custom pull request title" at bounding box center [204, 231] width 214 height 13
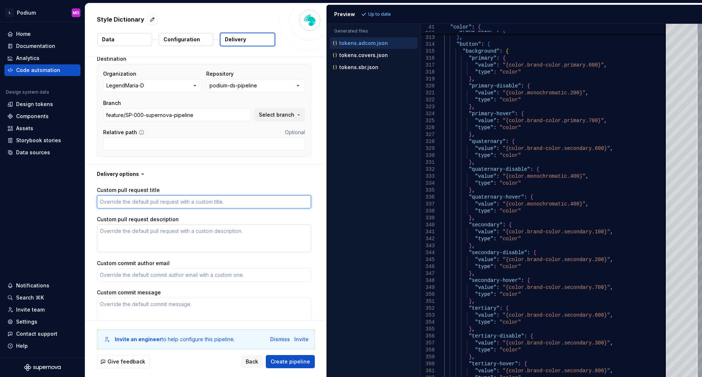
scroll to position [103, 0]
click at [140, 203] on textarea "Custom pull request title" at bounding box center [204, 202] width 214 height 13
type textarea "*"
type textarea "S"
type textarea "*"
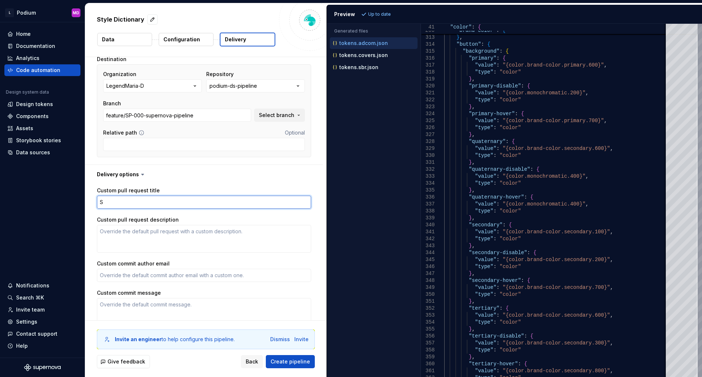
type textarea "St"
type textarea "*"
type textarea "Sty"
type textarea "*"
type textarea "Style"
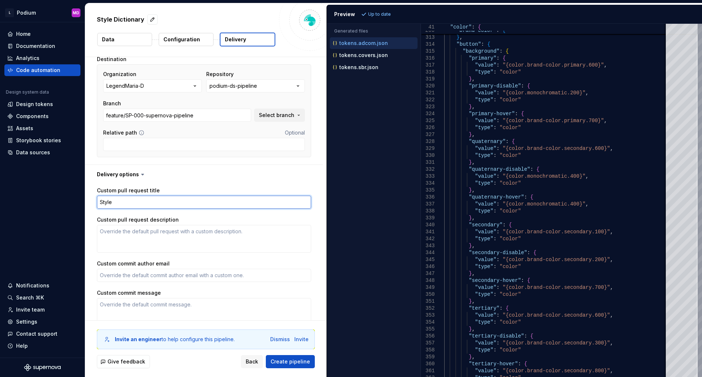
type textarea "*"
type textarea "Style"
type textarea "*"
type textarea "Style D"
type textarea "*"
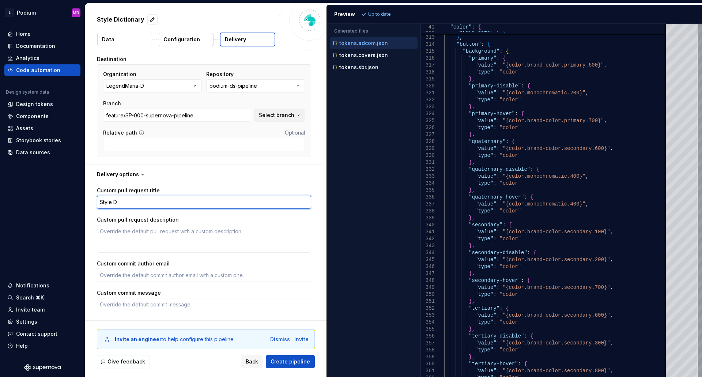
type textarea "Style Di"
type textarea "*"
type textarea "Style Dic"
type textarea "*"
type textarea "Style Dictio"
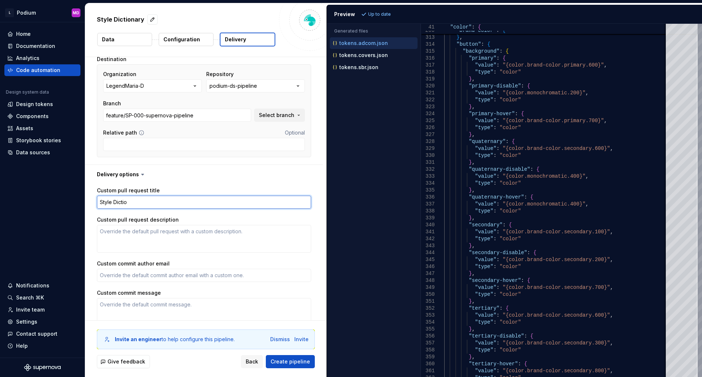
type textarea "*"
type textarea "Style Diction"
type textarea "*"
type textarea "Style Dictiona"
type textarea "*"
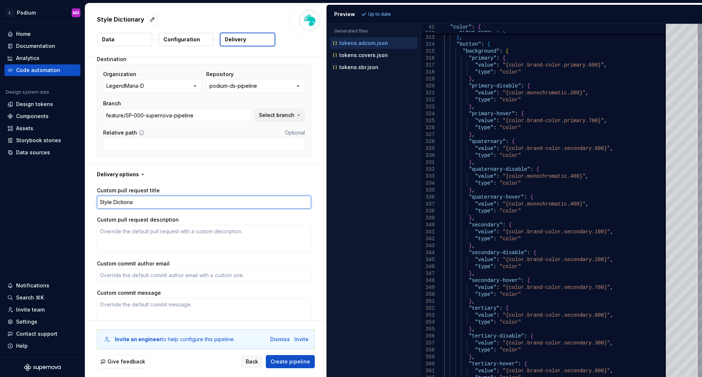
type textarea "Style Dictional"
type textarea "*"
type textarea "Style Dictiona"
type textarea "*"
type textarea "Style Dictionar"
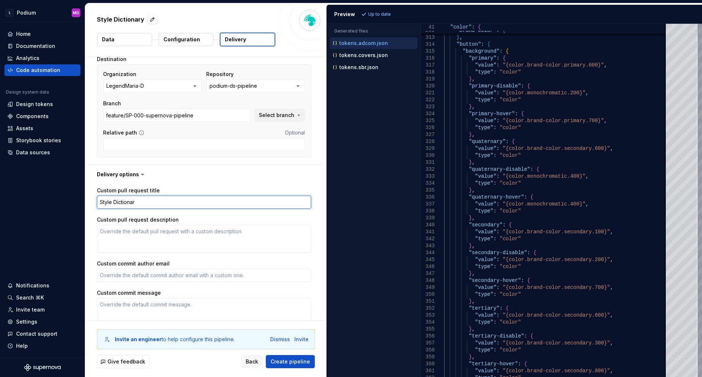
type textarea "*"
type textarea "Style Dictionary"
type textarea "*"
type textarea "Style Dictionary."
type textarea "*"
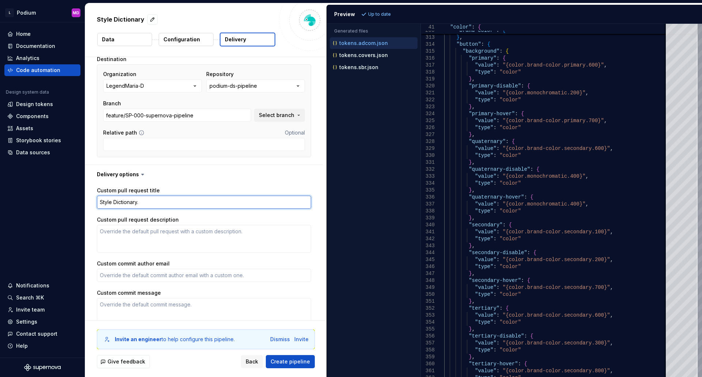
type textarea "Style Dictionary."
type textarea "*"
type textarea "Style Dictionary. T"
type textarea "*"
type textarea "Style Dictionary. Te"
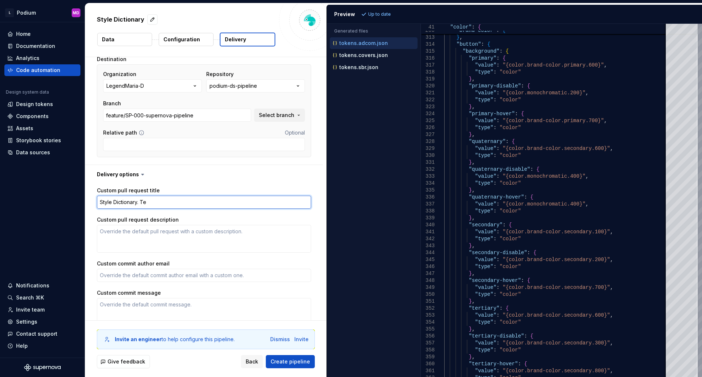
type textarea "*"
type textarea "Style Dictionary. Tes"
type textarea "*"
type textarea "Style Dictionary. Test"
type textarea "*"
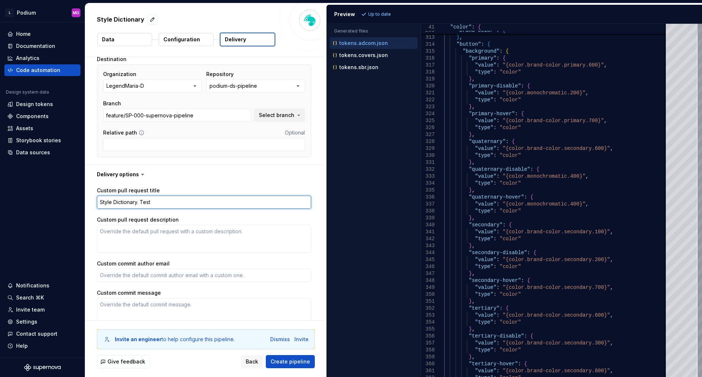
type textarea "Style Dictionary. Test"
type textarea "*"
type textarea "Style Dictionary. Test 1"
type textarea "*"
type textarea "Style Dictionary. Test 1"
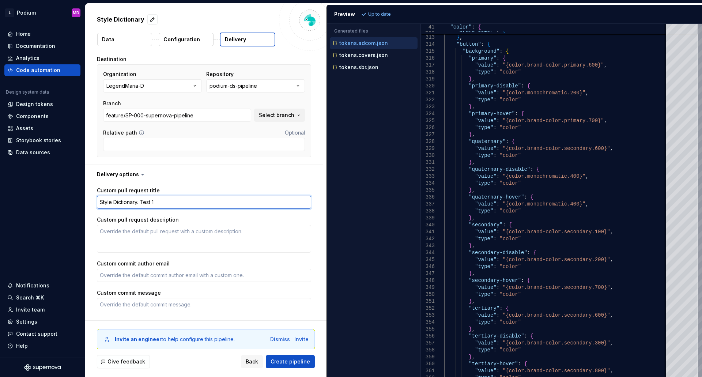
type textarea "*"
type textarea "Style Dictionary. Test 1 p"
type textarea "*"
type textarea "Style Dictionary. Test 1 pi"
type textarea "*"
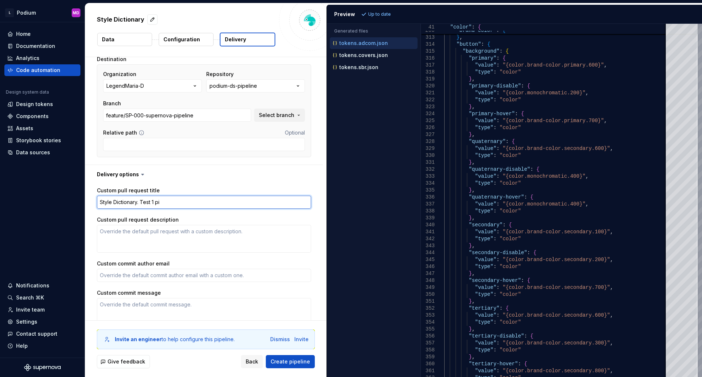
type textarea "Style Dictionary. Test 1 pip"
type textarea "*"
type textarea "Style Dictionary. Test 1 pipe"
type textarea "*"
type textarea "Style Dictionary. Test 1 pipel"
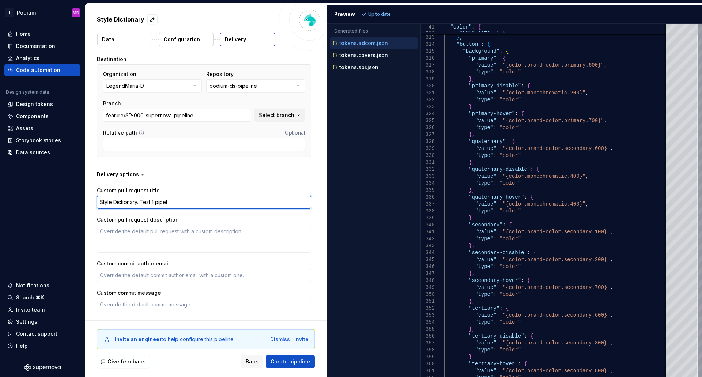
type textarea "*"
type textarea "Style Dictionary. Test 1 pipeli"
type textarea "*"
type textarea "Style Dictionary. Test 1 pipelin"
type textarea "*"
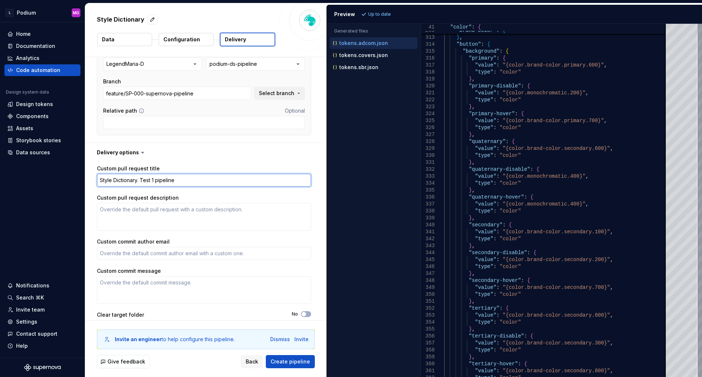
scroll to position [139, 0]
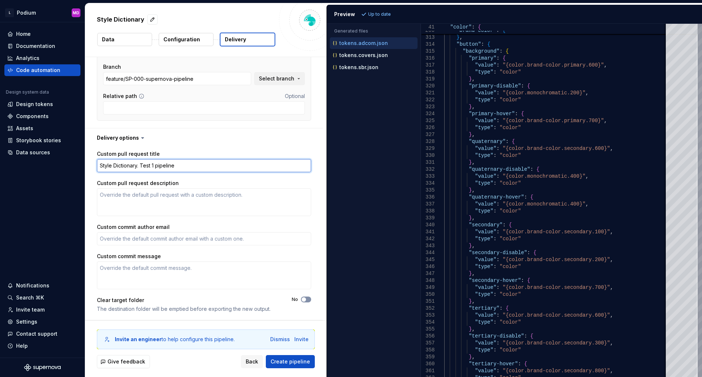
type textarea "Style Dictionary. Test 1 pipeline"
click at [308, 299] on button "No" at bounding box center [306, 299] width 10 height 6
click at [295, 367] on button "Create pipeline" at bounding box center [290, 361] width 49 height 13
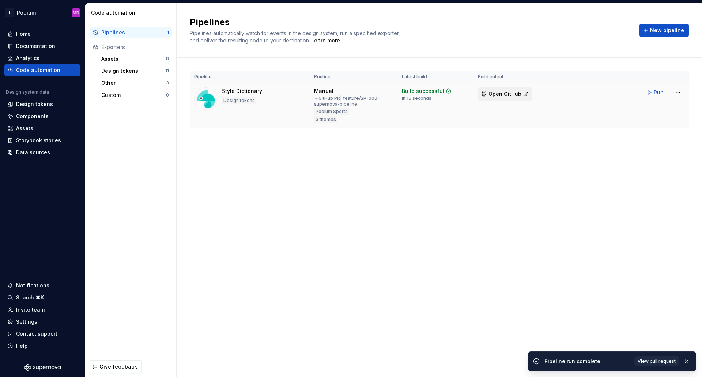
click at [510, 94] on span "Open GitHub" at bounding box center [504, 93] width 33 height 7
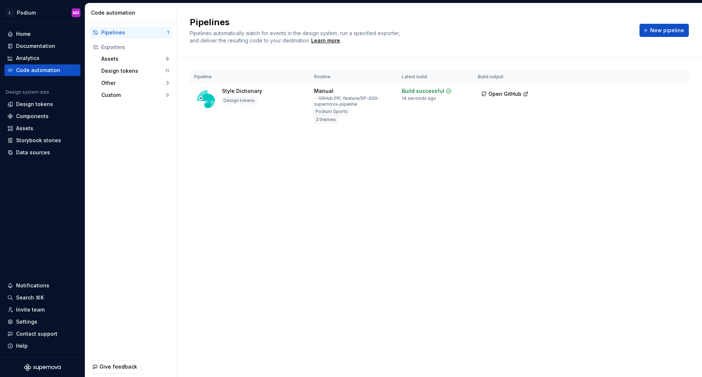
click at [456, 273] on div "Pipelines Pipelines automatically watch for events in the design system, run a …" at bounding box center [439, 190] width 525 height 374
click at [122, 61] on div "Assets" at bounding box center [133, 58] width 65 height 7
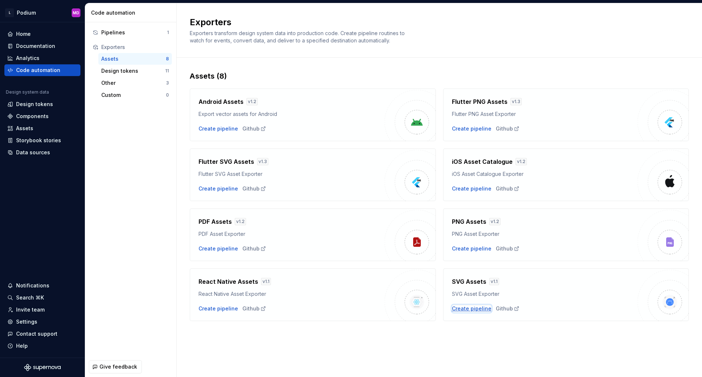
click at [478, 310] on div "Create pipeline" at bounding box center [471, 308] width 39 height 7
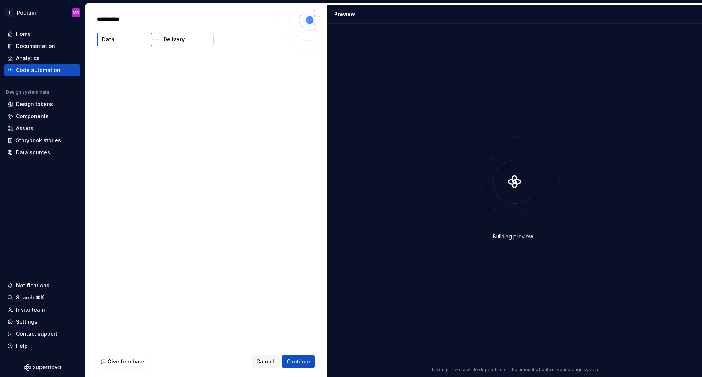
type textarea "*"
click at [119, 93] on p "403 vector assets" at bounding box center [130, 92] width 46 height 7
click at [177, 38] on p "Delivery" at bounding box center [173, 39] width 21 height 7
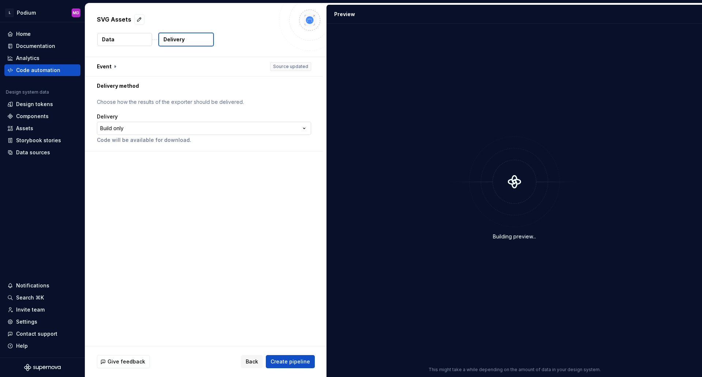
click at [202, 129] on html "**********" at bounding box center [351, 188] width 702 height 377
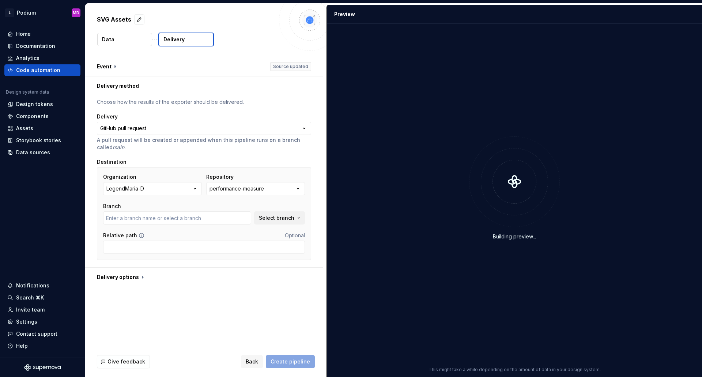
type input "master"
click at [279, 189] on button "performance-measure" at bounding box center [255, 188] width 99 height 13
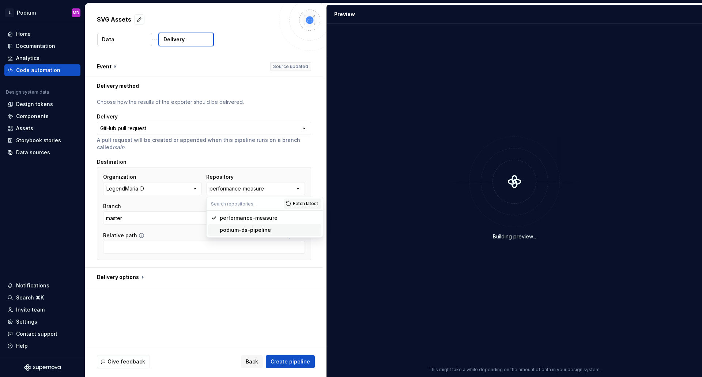
click at [245, 228] on div "podium-ds-pipeline" at bounding box center [245, 229] width 51 height 7
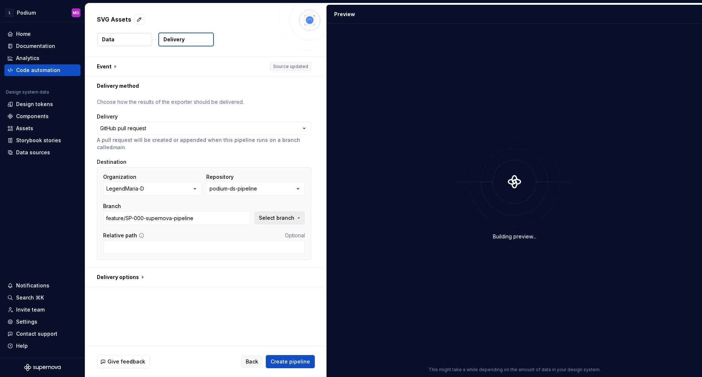
click at [266, 218] on span "Select branch" at bounding box center [276, 217] width 35 height 7
click at [282, 232] on span "Fetch latest" at bounding box center [286, 233] width 25 height 6
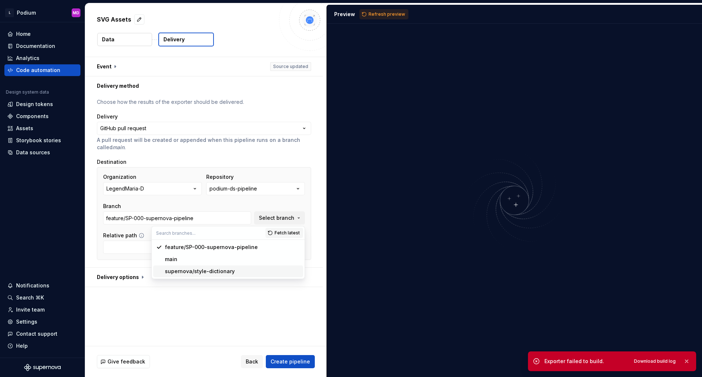
click at [230, 314] on div "**********" at bounding box center [205, 201] width 241 height 289
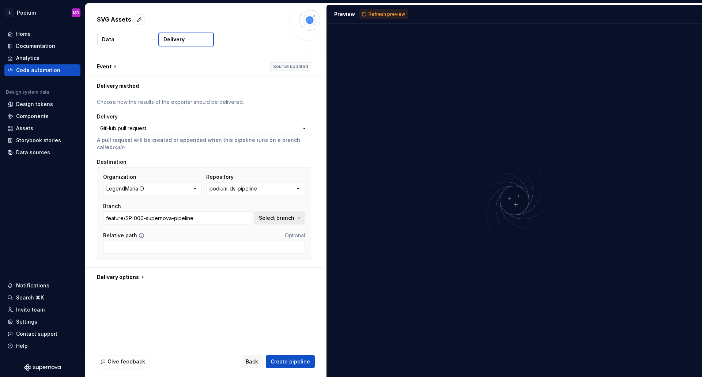
click at [270, 218] on span "Select branch" at bounding box center [276, 217] width 35 height 7
click at [290, 232] on span "Fetch latest" at bounding box center [286, 233] width 25 height 6
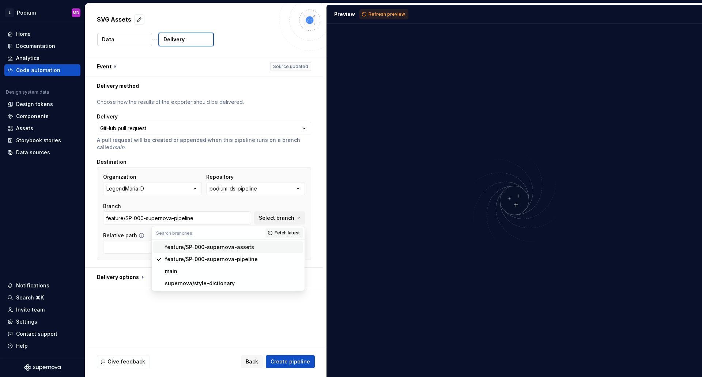
click at [250, 249] on div "feature/SP-000-supernova-assets" at bounding box center [232, 246] width 135 height 7
type input "feature/SP-000-supernova-assets"
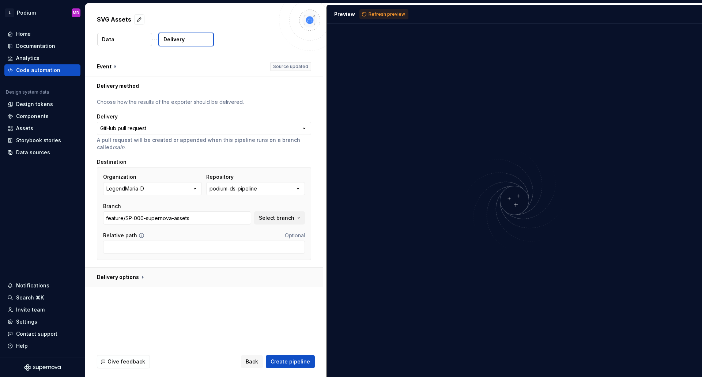
click at [115, 279] on button "button" at bounding box center [204, 277] width 238 height 19
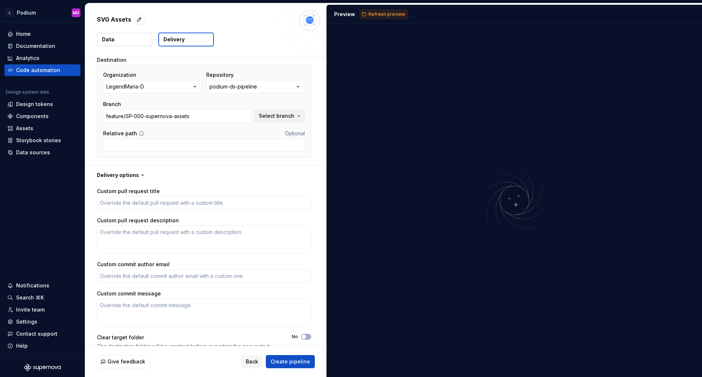
scroll to position [110, 0]
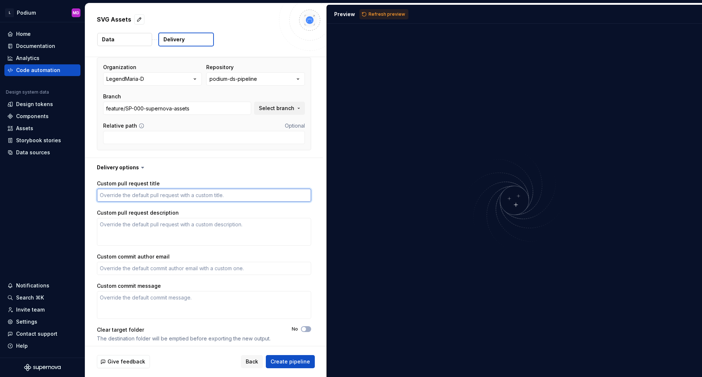
click at [151, 190] on textarea "Custom pull request title" at bounding box center [204, 195] width 214 height 13
type textarea "*"
type textarea "S"
type textarea "*"
type textarea "SV"
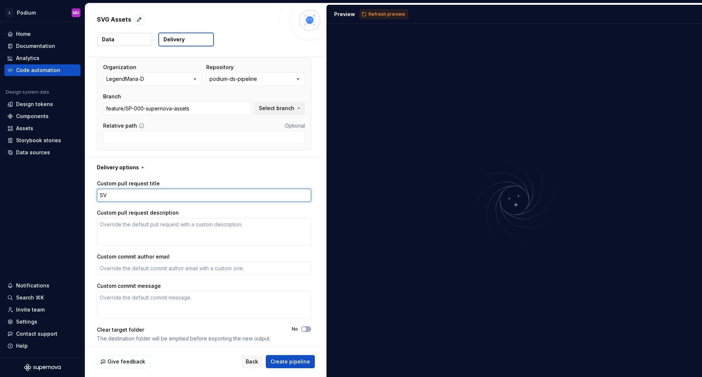
type textarea "*"
type textarea "SVG"
type textarea "*"
type textarea "SVG"
type textarea "*"
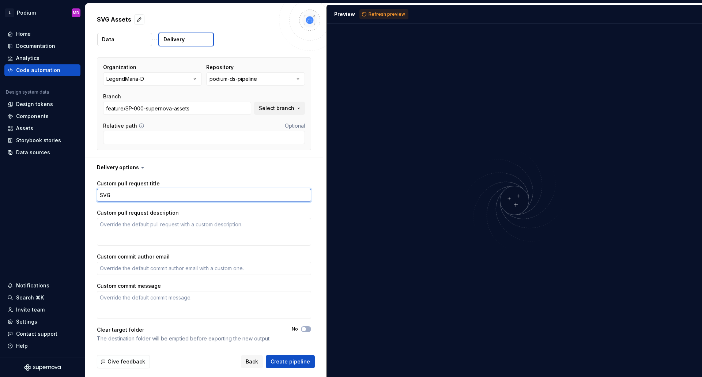
type textarea "SVG A"
type textarea "*"
type textarea "SVG As"
type textarea "*"
type textarea "SVG Ass"
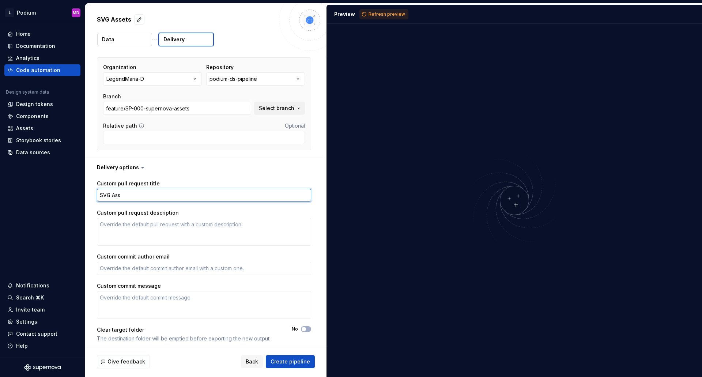
type textarea "*"
type textarea "SVG Asse"
type textarea "*"
type textarea "SVG Asset"
type textarea "*"
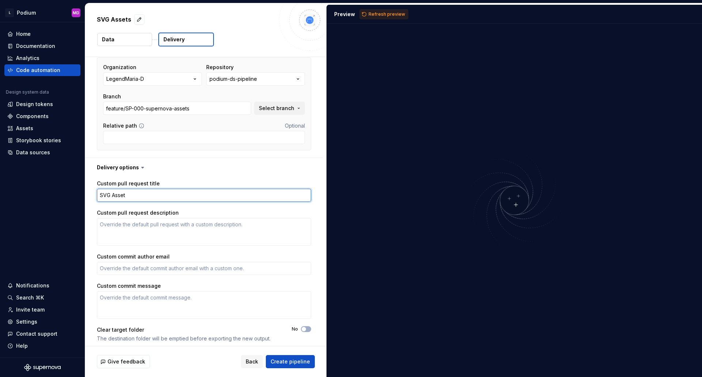
type textarea "SVG Assets"
type textarea "*"
type textarea "SVG Assets"
type textarea "*"
type textarea "SVG Assets s"
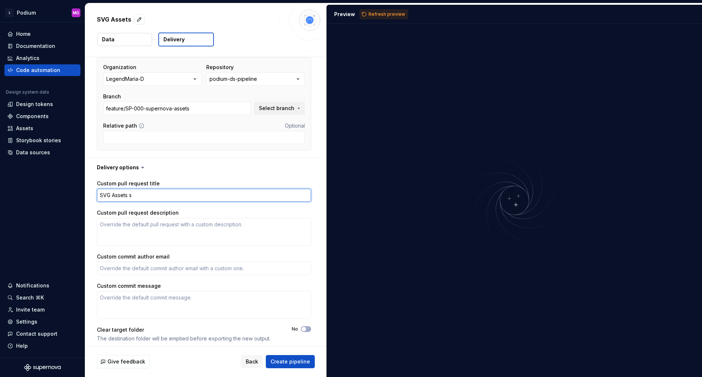
type textarea "*"
type textarea "SVG Assets su"
type textarea "*"
type textarea "SVG Assets sup"
type textarea "*"
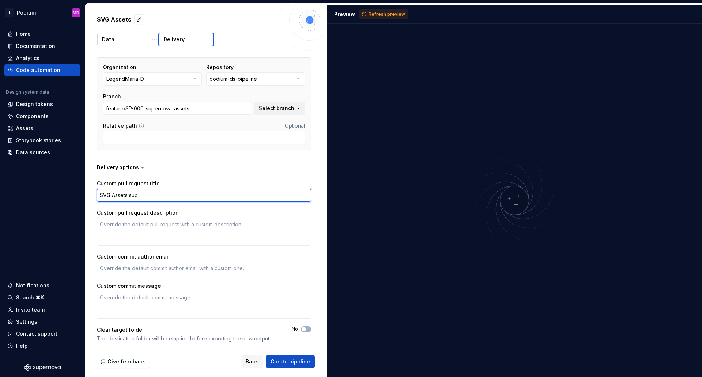
type textarea "SVG Assets supe"
type textarea "*"
type textarea "SVG Assets super"
type textarea "*"
type textarea "SVG Assets supern"
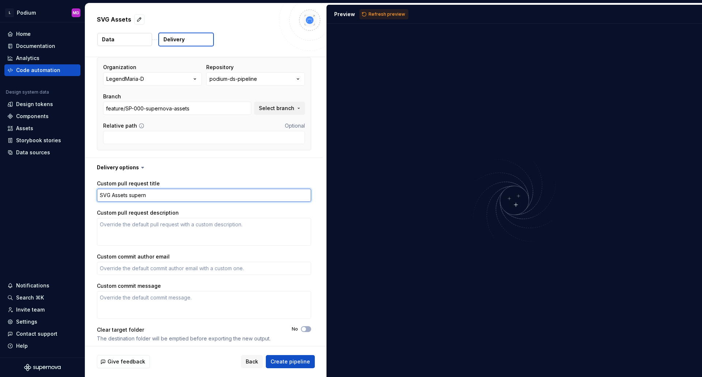
type textarea "*"
type textarea "SVG Assets superno"
type textarea "*"
type textarea "SVG Assets supernov"
type textarea "*"
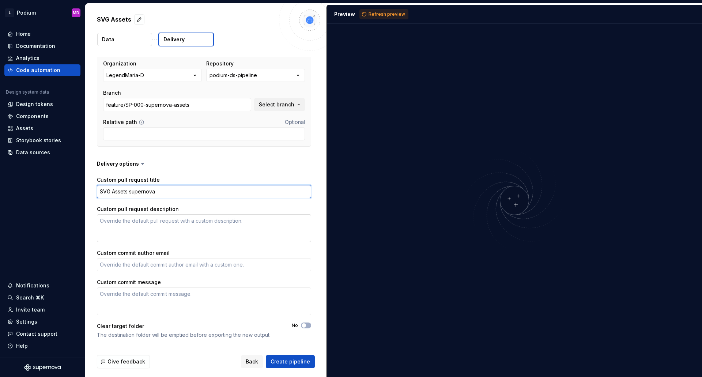
scroll to position [114, 0]
type textarea "SVG Assets supernova"
click at [308, 325] on button "No" at bounding box center [306, 325] width 10 height 6
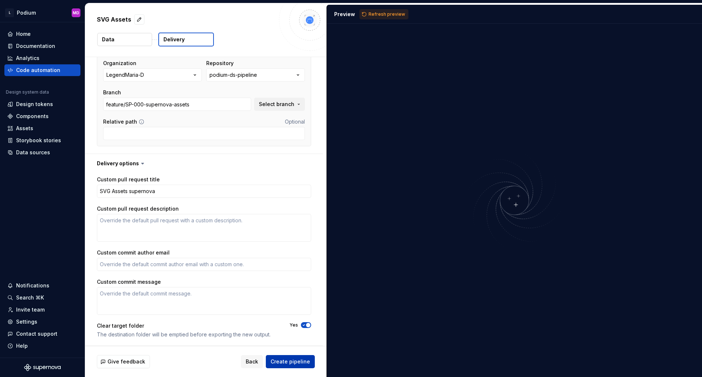
click at [297, 363] on span "Create pipeline" at bounding box center [289, 361] width 39 height 7
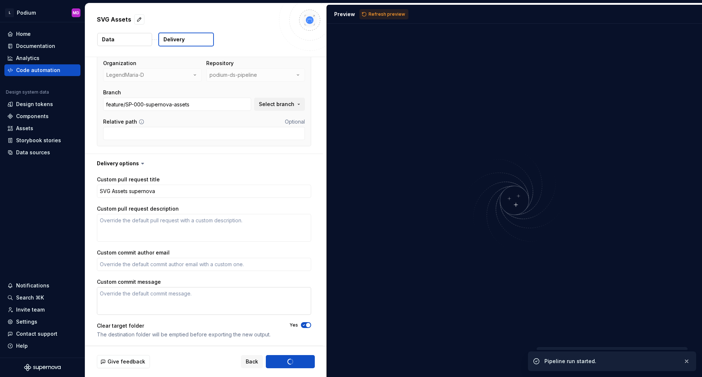
type textarea "*"
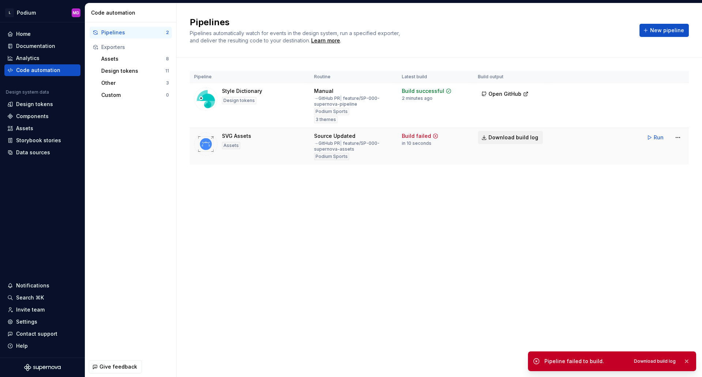
click at [507, 138] on span "Download build log" at bounding box center [513, 137] width 50 height 7
click at [679, 137] on html "L Podium MD Home Documentation Analytics Code automation Design system data Des…" at bounding box center [351, 188] width 702 height 377
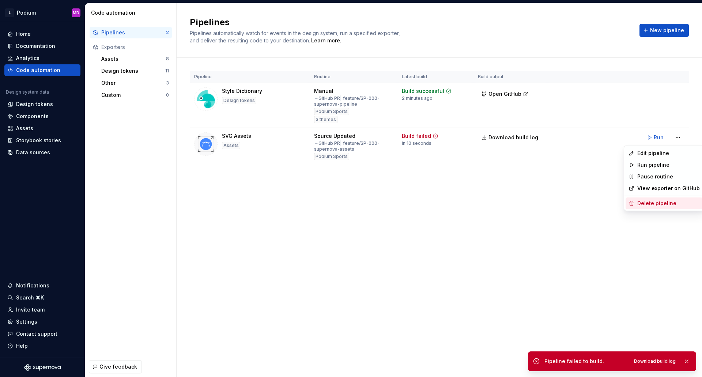
click at [665, 202] on div "Delete pipeline" at bounding box center [668, 203] width 63 height 7
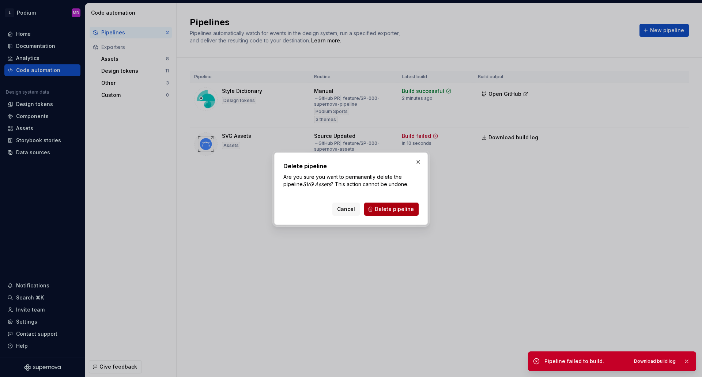
click at [394, 209] on span "Delete pipeline" at bounding box center [394, 208] width 39 height 7
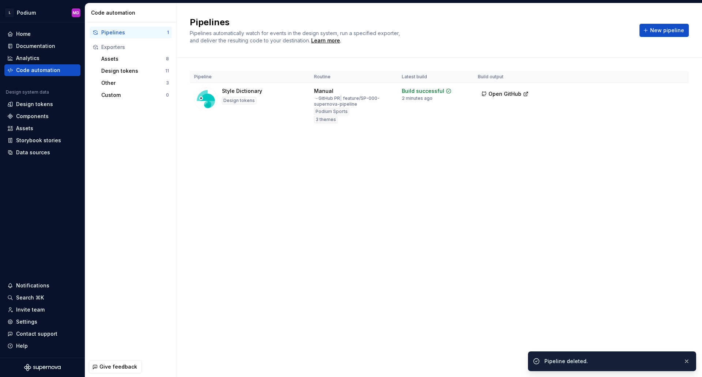
click at [318, 243] on div "Pipelines Pipelines automatically watch for events in the design system, run a …" at bounding box center [439, 190] width 525 height 374
click at [467, 289] on div "Pipelines Pipelines automatically watch for events in the design system, run a …" at bounding box center [439, 190] width 525 height 374
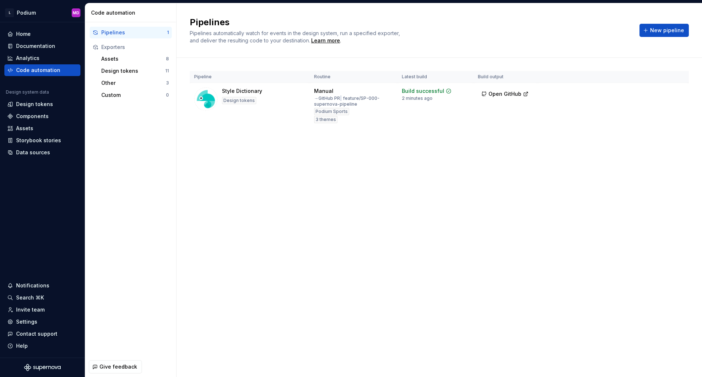
click at [356, 293] on div "Pipelines Pipelines automatically watch for events in the design system, run a …" at bounding box center [439, 190] width 525 height 374
click at [679, 91] on html "L Podium MD Home Documentation Analytics Code automation Design system data Des…" at bounding box center [351, 188] width 702 height 377
click at [661, 108] on div "Edit pipeline" at bounding box center [668, 108] width 63 height 7
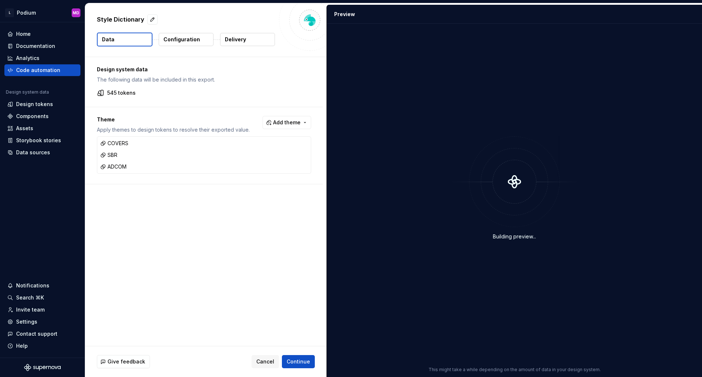
click at [245, 41] on p "Delivery" at bounding box center [235, 39] width 21 height 7
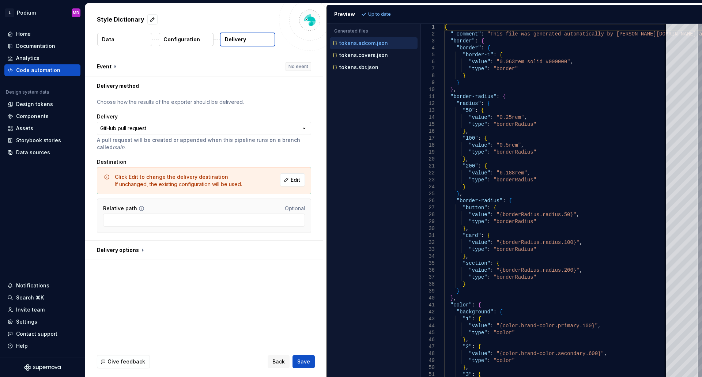
click at [214, 280] on div "**********" at bounding box center [205, 201] width 241 height 289
